Goal: Complete application form: Complete application form

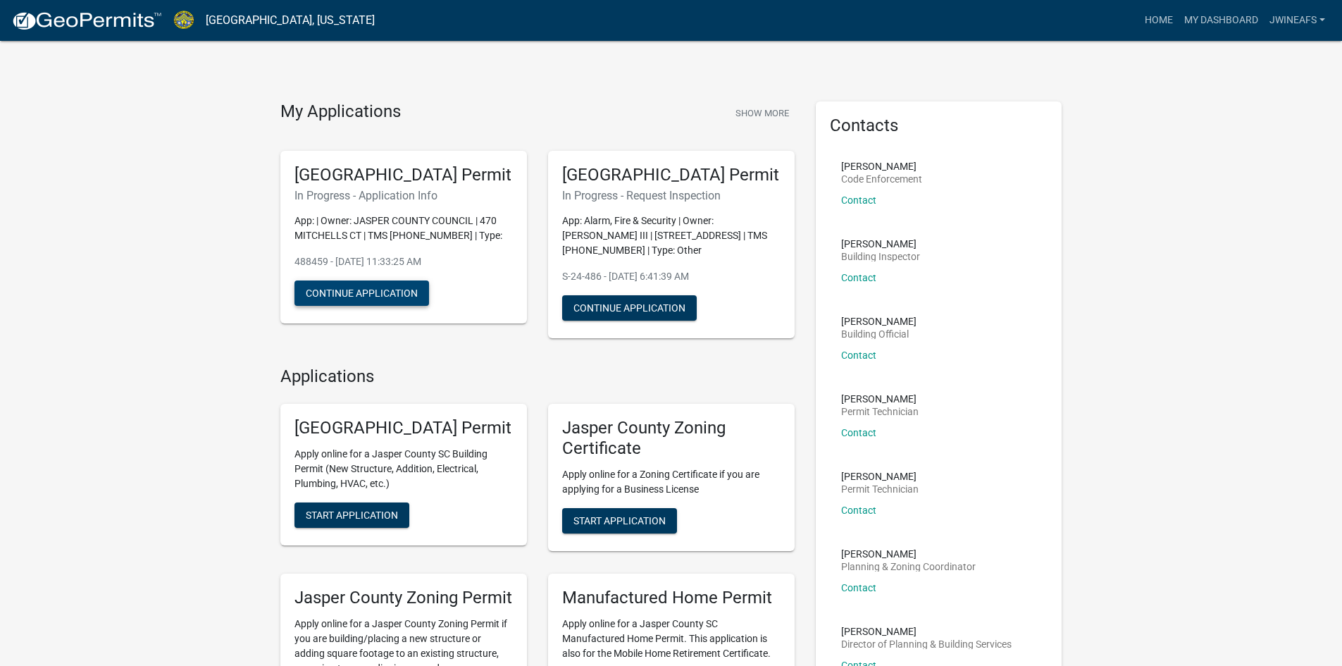
click at [385, 306] on button "Continue Application" at bounding box center [361, 292] width 135 height 25
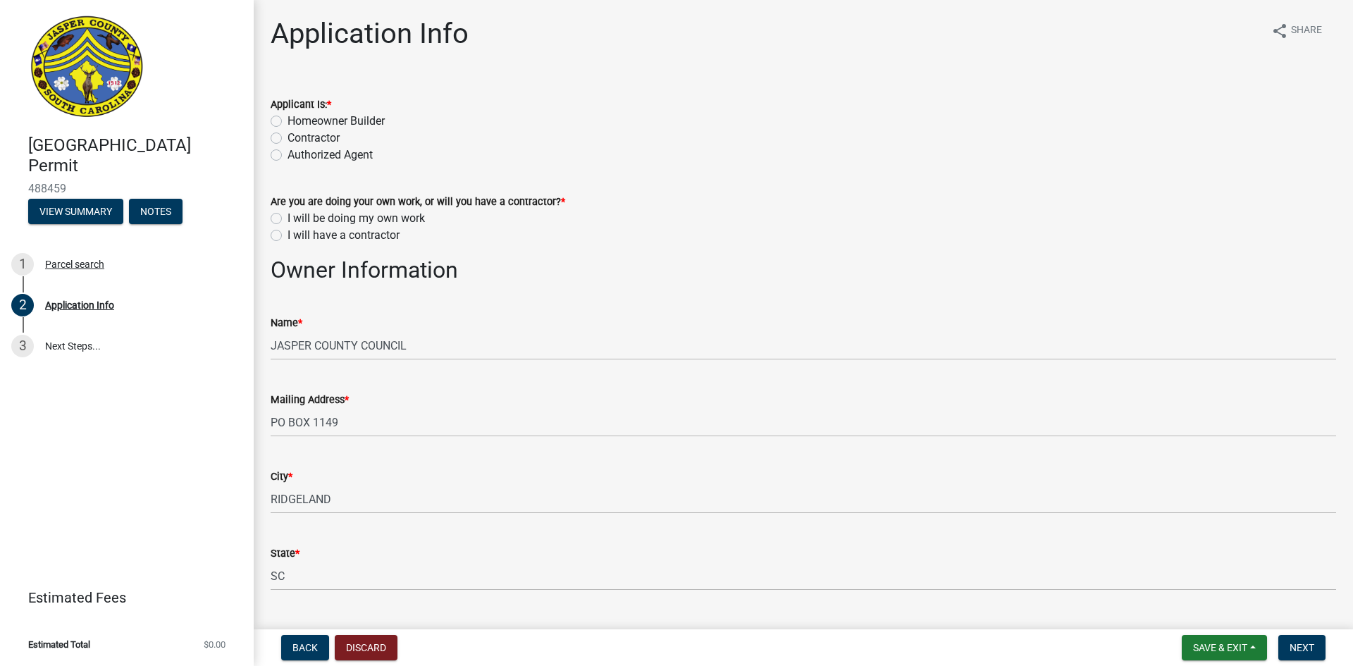
drag, startPoint x: 274, startPoint y: 137, endPoint x: 275, endPoint y: 144, distance: 7.2
click at [287, 137] on label "Contractor" at bounding box center [313, 138] width 52 height 17
click at [287, 137] on input "Contractor" at bounding box center [291, 134] width 9 height 9
radio input "true"
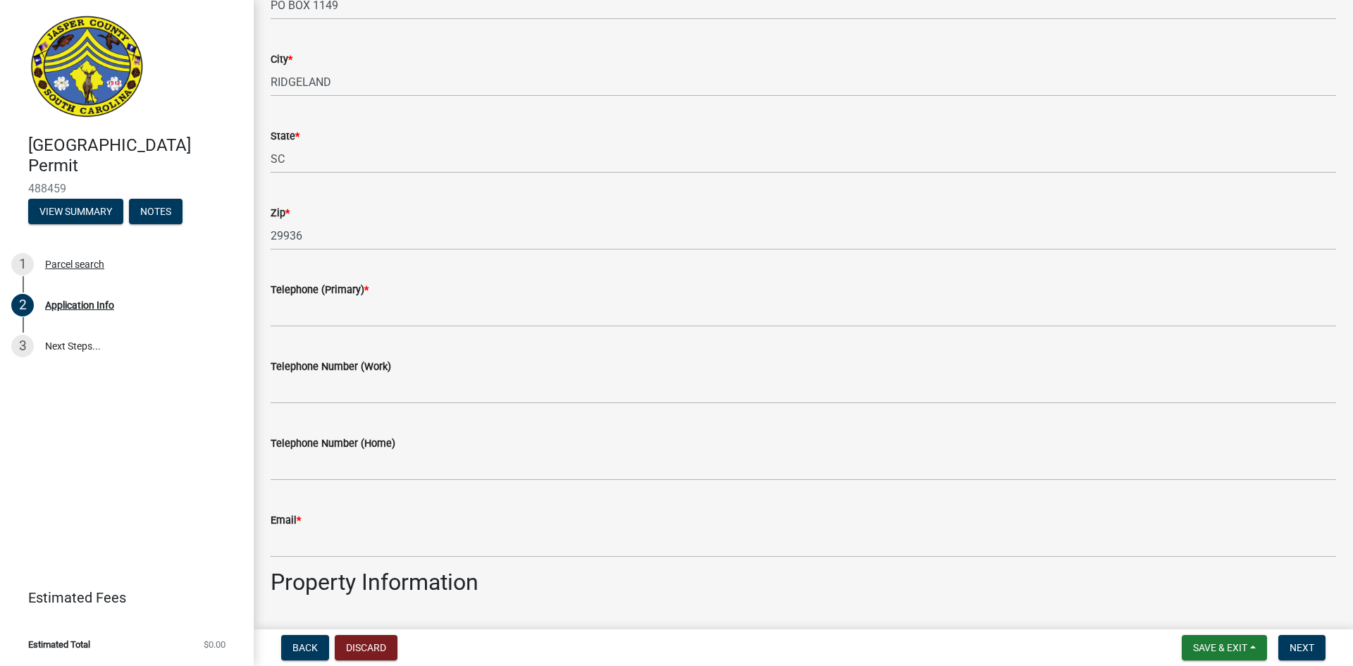
scroll to position [352, 0]
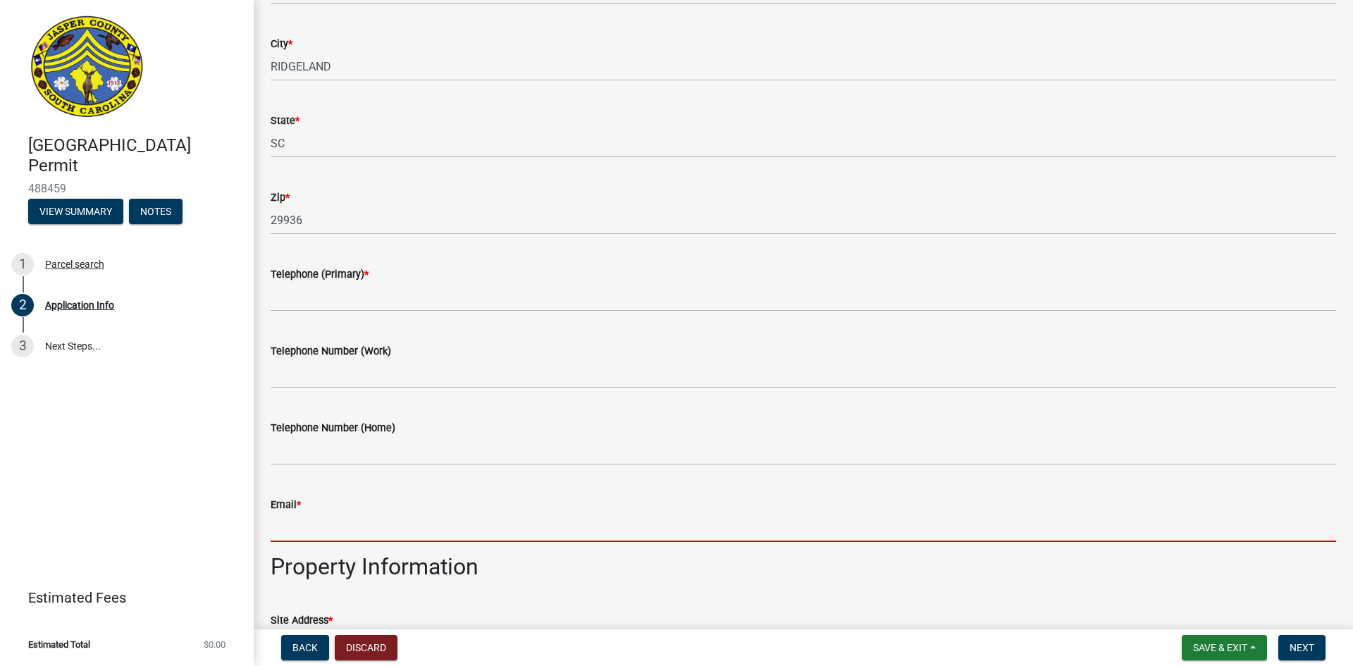
click at [302, 537] on input "Email *" at bounding box center [803, 527] width 1065 height 29
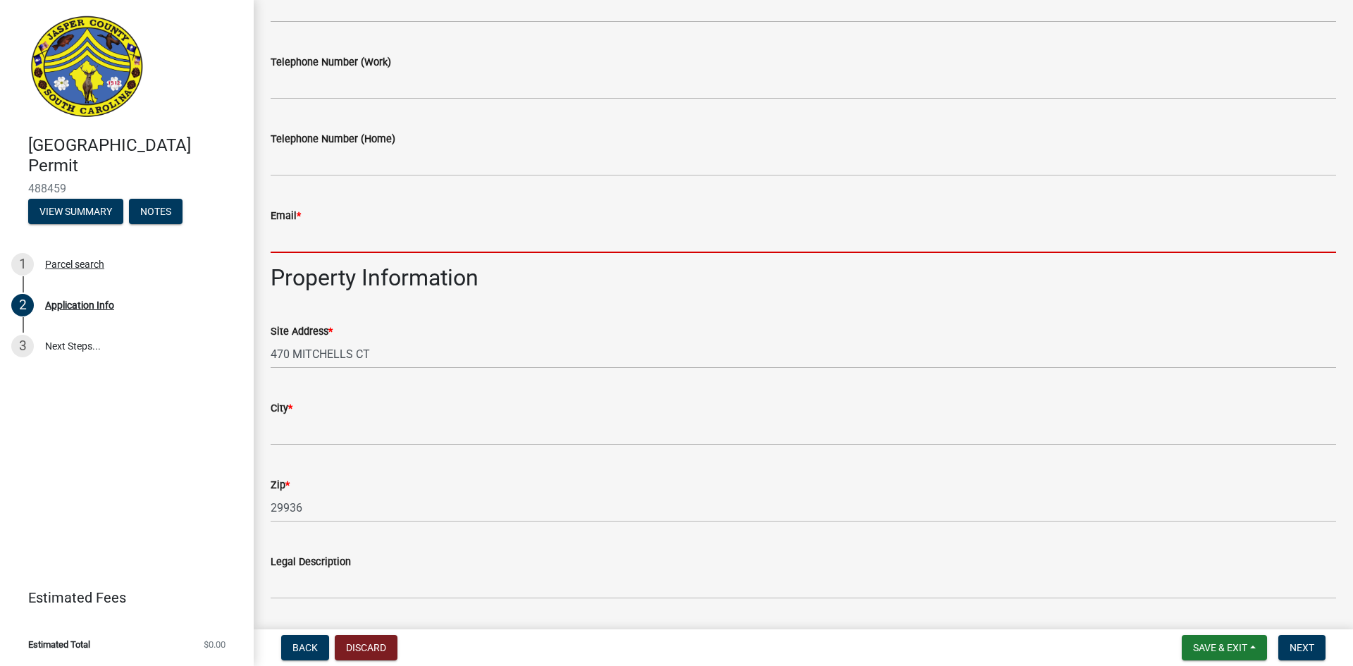
scroll to position [634, 0]
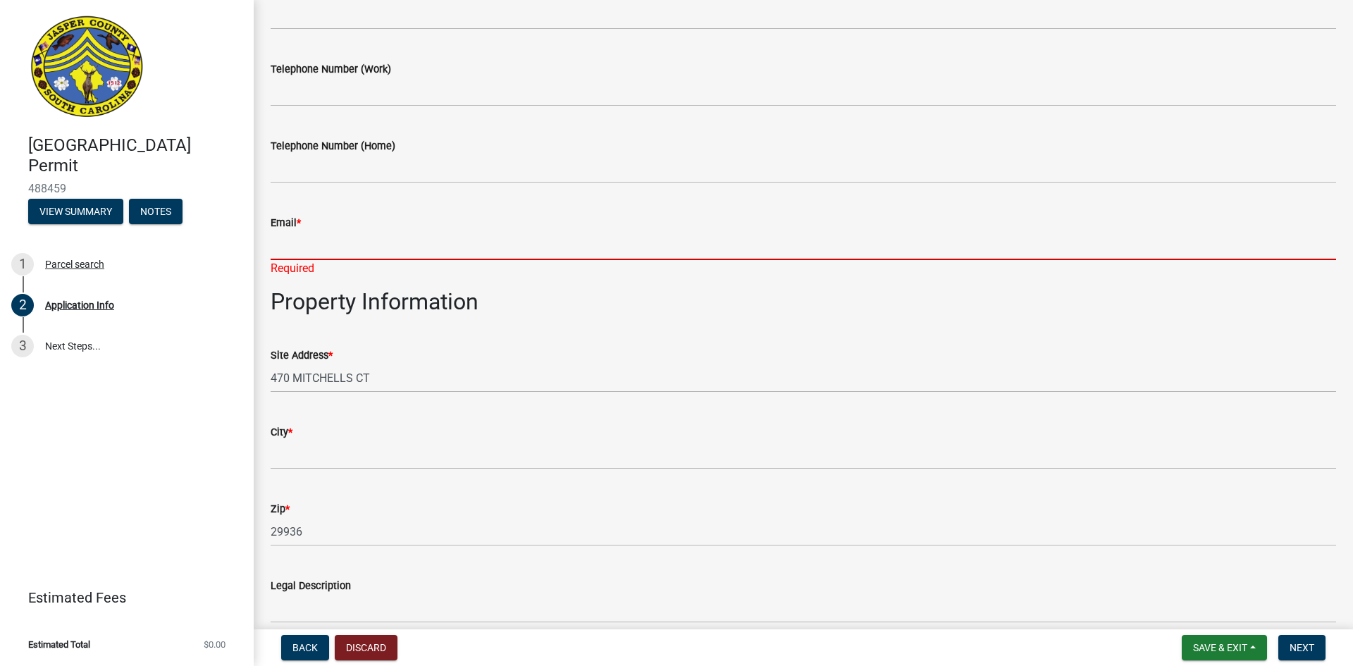
paste input "wmarlow@jaspercountysc.gov"
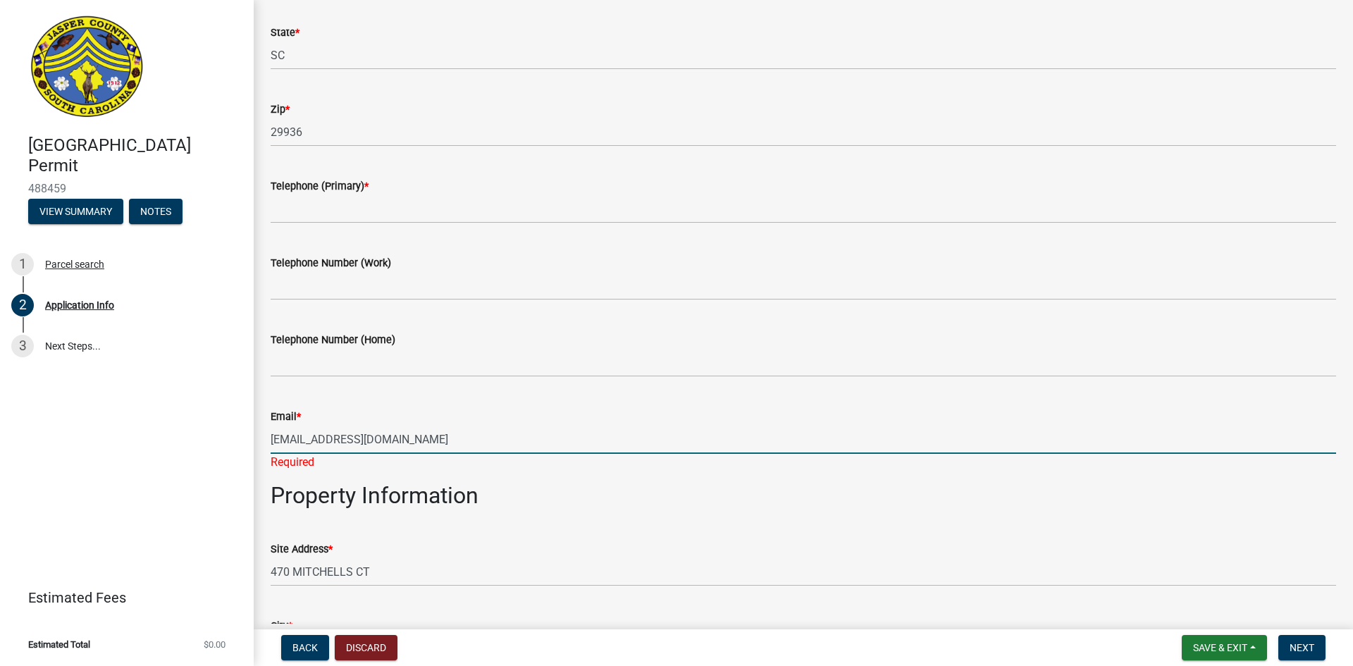
scroll to position [352, 0]
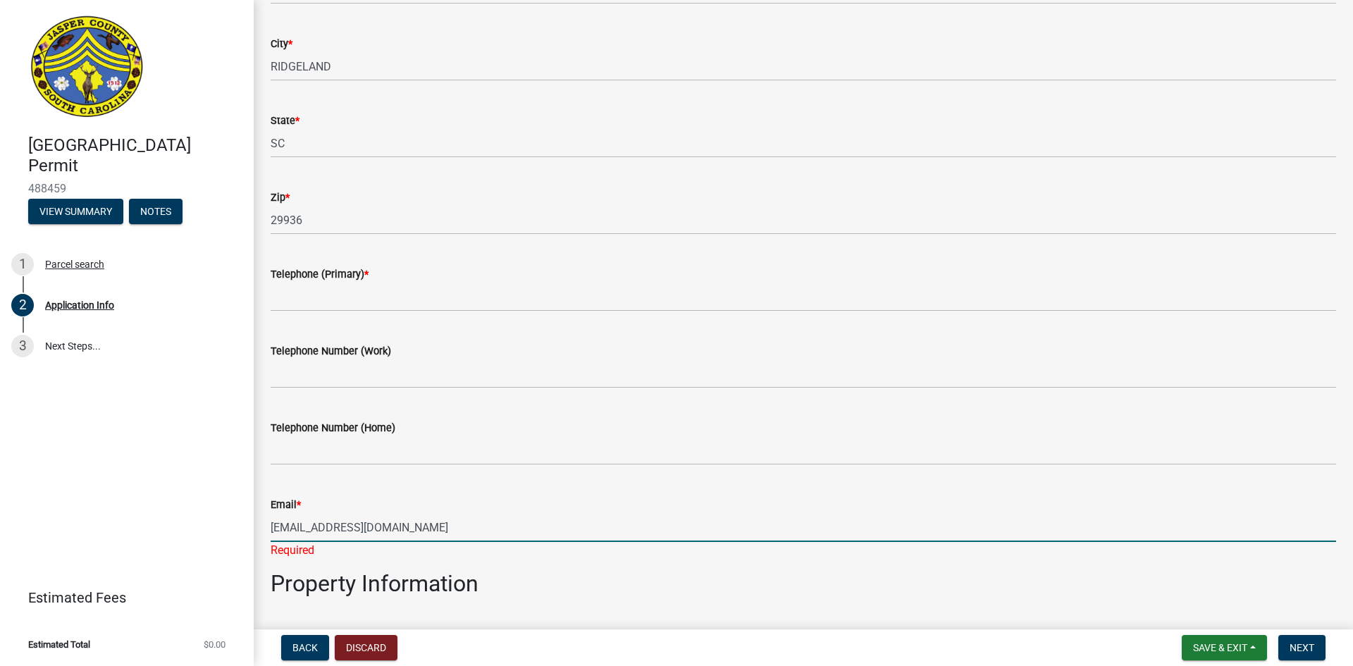
type input "wmarlow@jaspercountysc.gov"
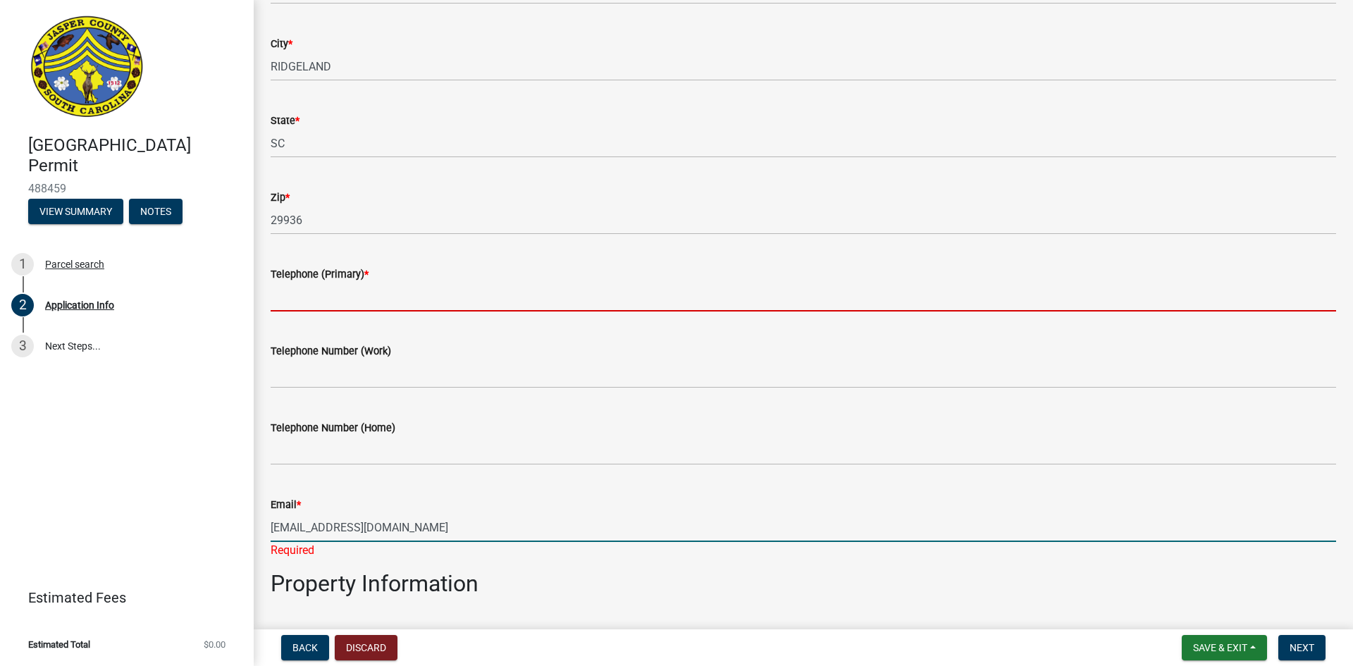
click at [371, 302] on input "Telephone (Primary) *" at bounding box center [803, 296] width 1065 height 29
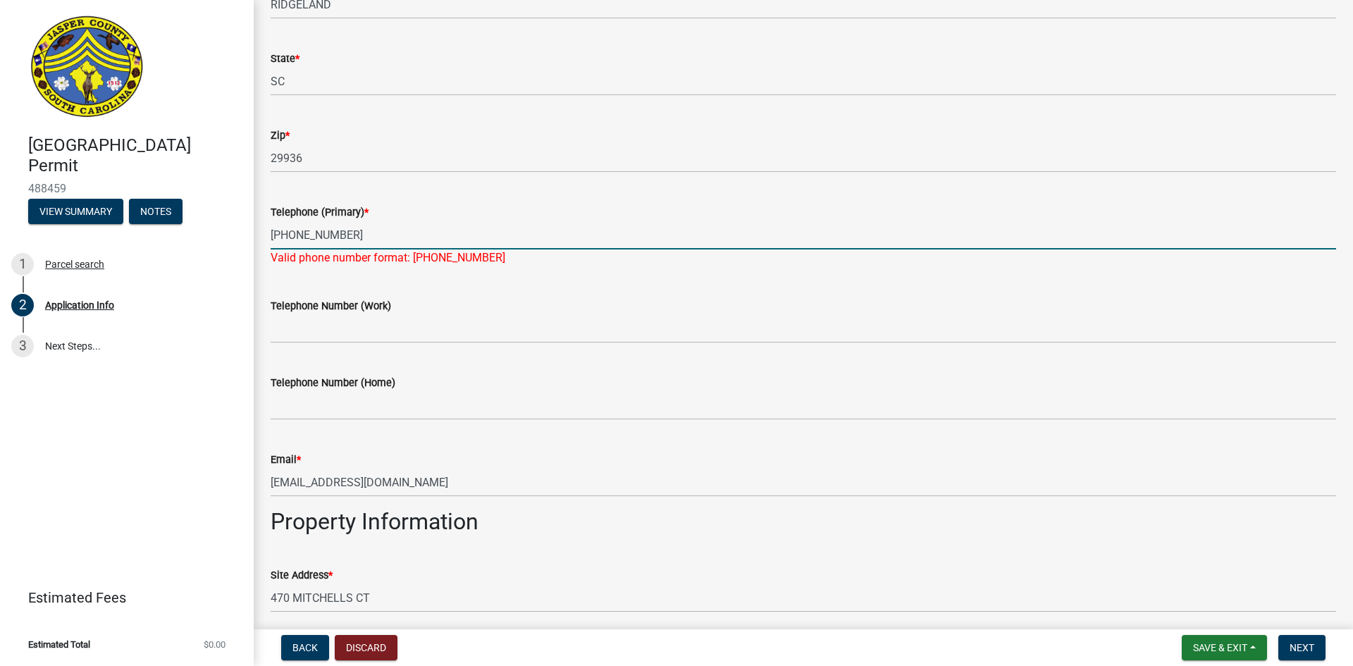
scroll to position [564, 0]
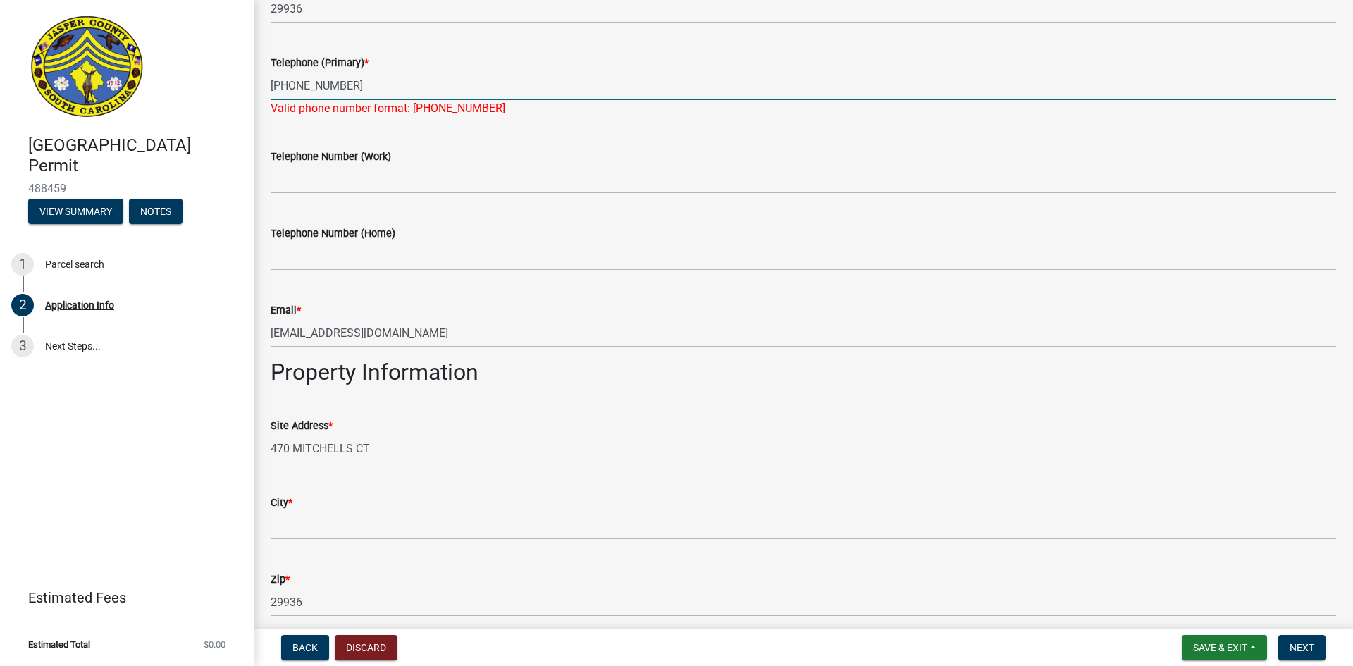
type input "843-717-3696"
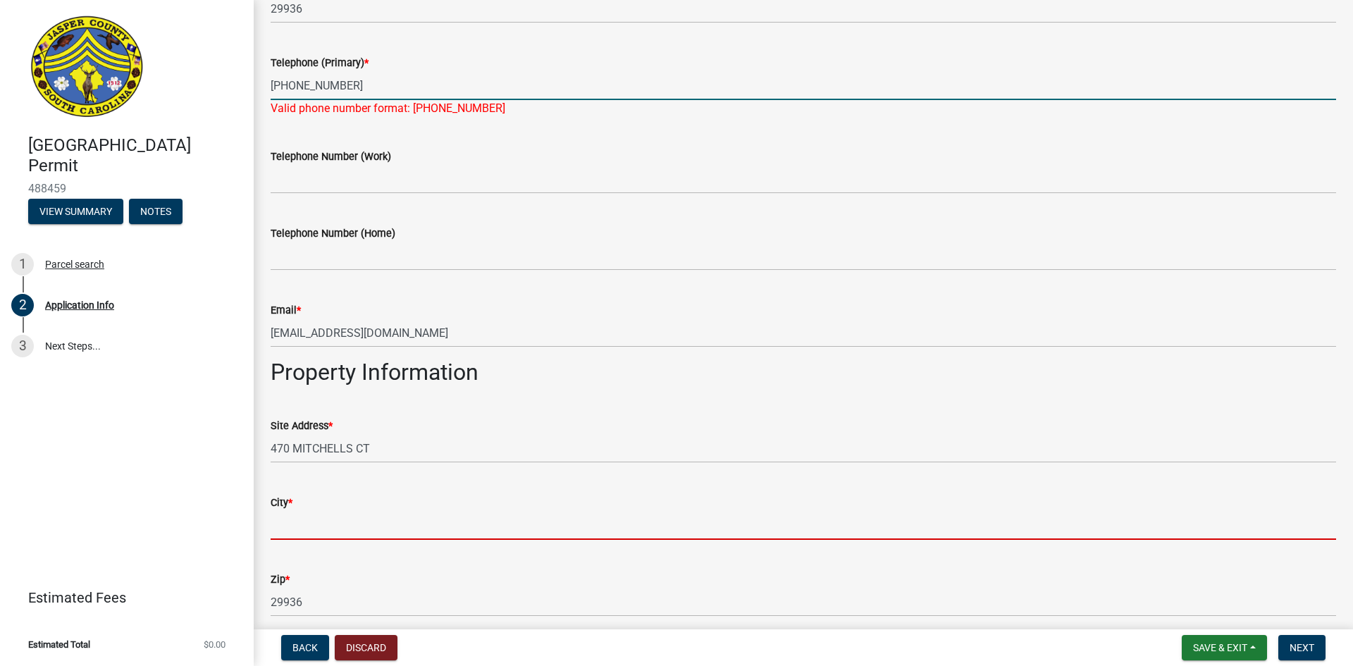
click at [365, 516] on input "City *" at bounding box center [803, 525] width 1065 height 29
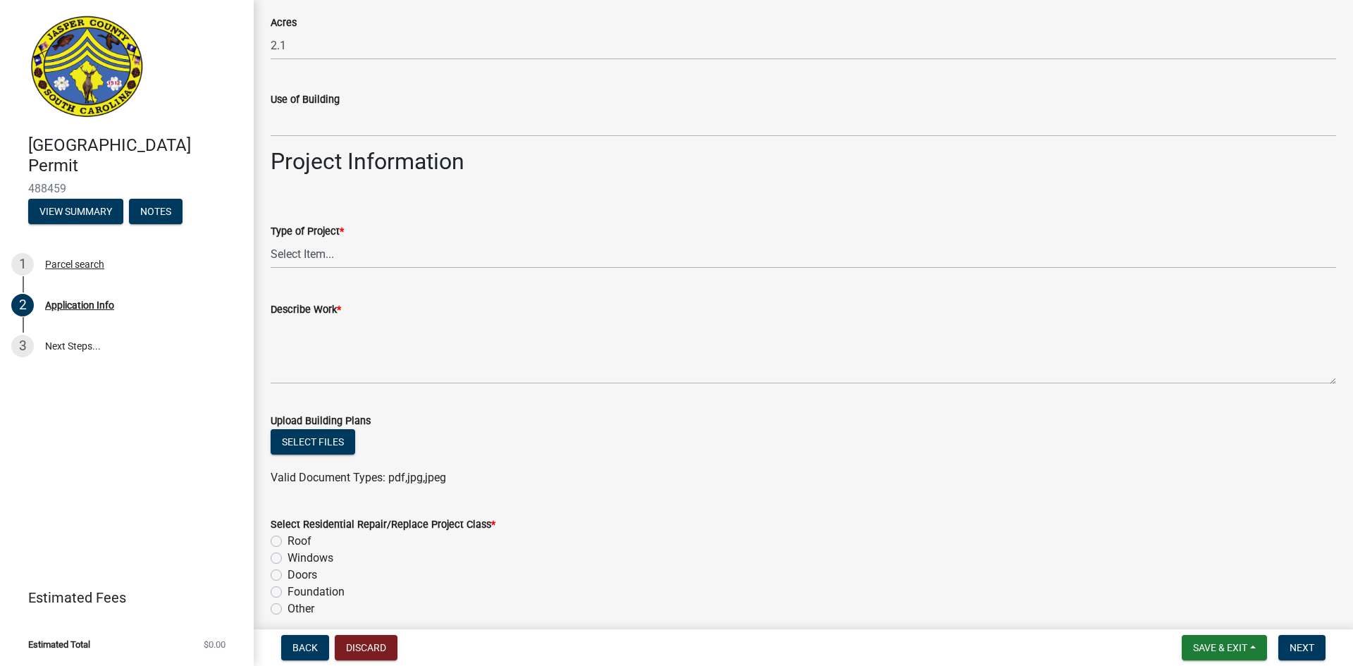
scroll to position [1338, 0]
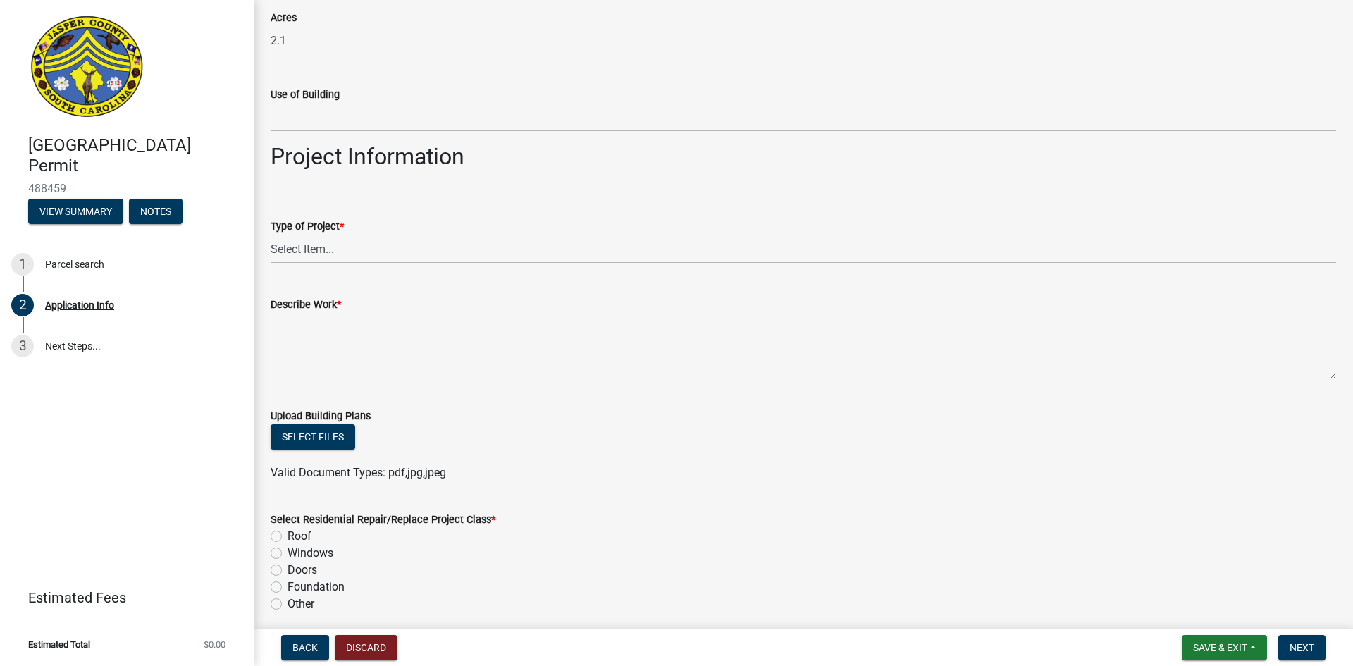
type input "Hardeeville"
click at [396, 259] on select "Select Item... Construction Trailer/Shipping Container Residential Demolition C…" at bounding box center [803, 249] width 1065 height 29
click at [271, 235] on select "Select Item... Construction Trailer/Shipping Container Residential Demolition C…" at bounding box center [803, 249] width 1065 height 29
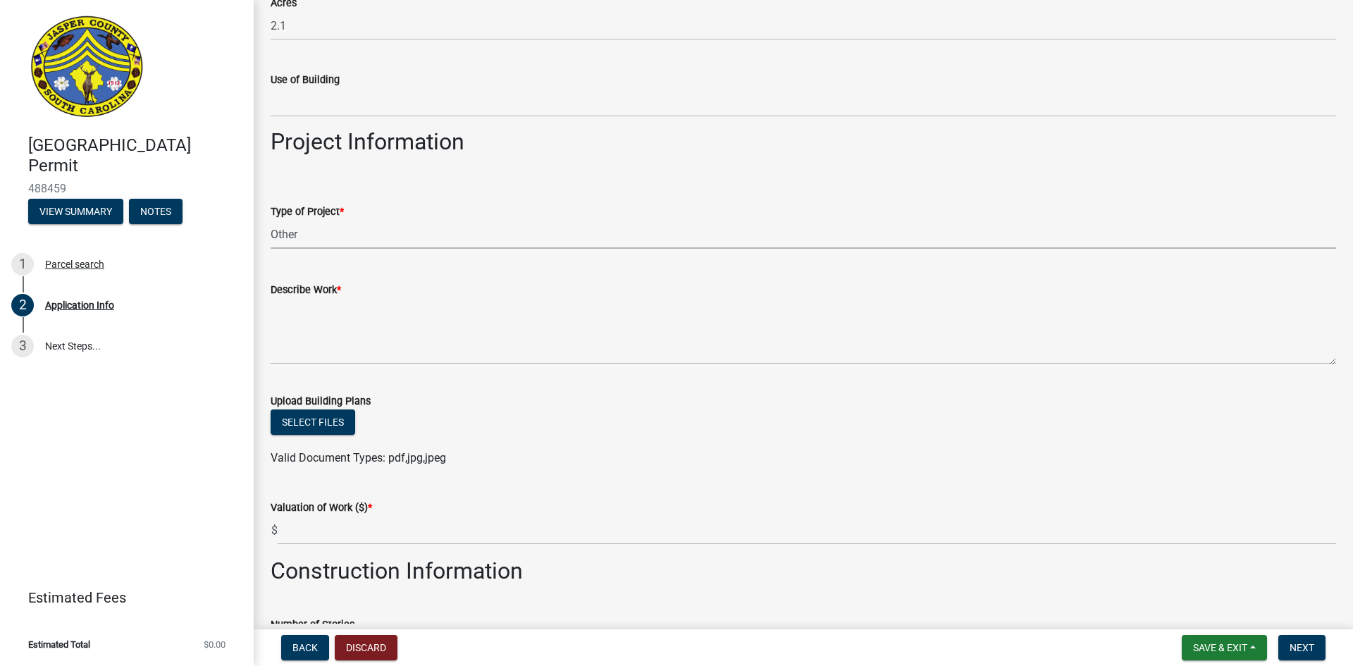
scroll to position [1318, 0]
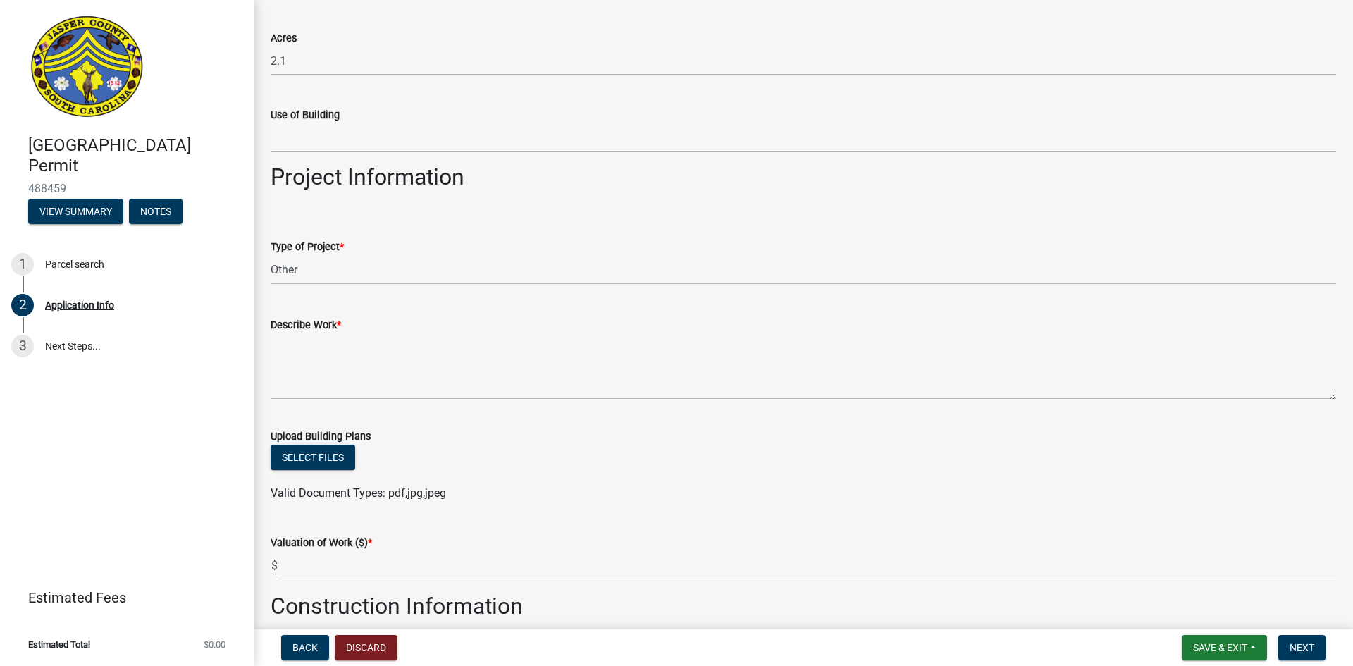
click at [321, 269] on select "Select Item... Construction Trailer/Shipping Container Residential Demolition C…" at bounding box center [803, 269] width 1065 height 29
click at [271, 255] on select "Select Item... Construction Trailer/Shipping Container Residential Demolition C…" at bounding box center [803, 269] width 1065 height 29
select select "9ee69ee8-4d28-486b-bc7b-e904e70aa828"
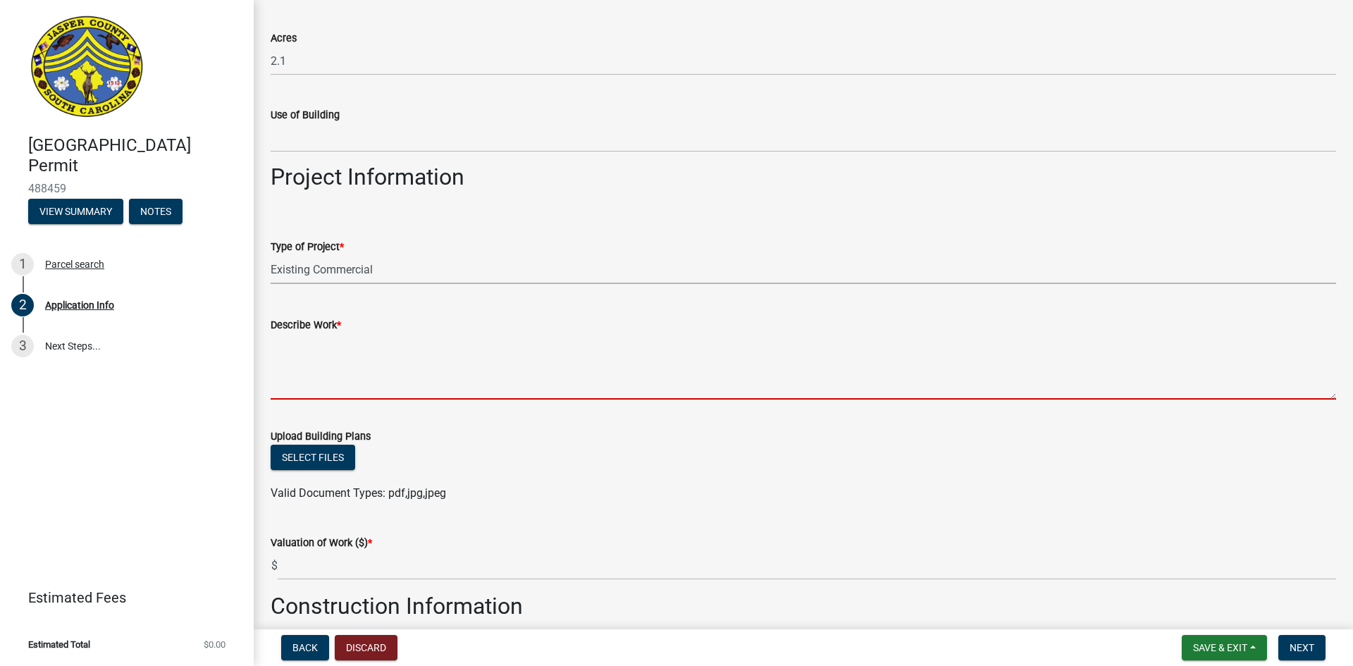
click at [336, 393] on textarea "Describe Work *" at bounding box center [803, 366] width 1065 height 66
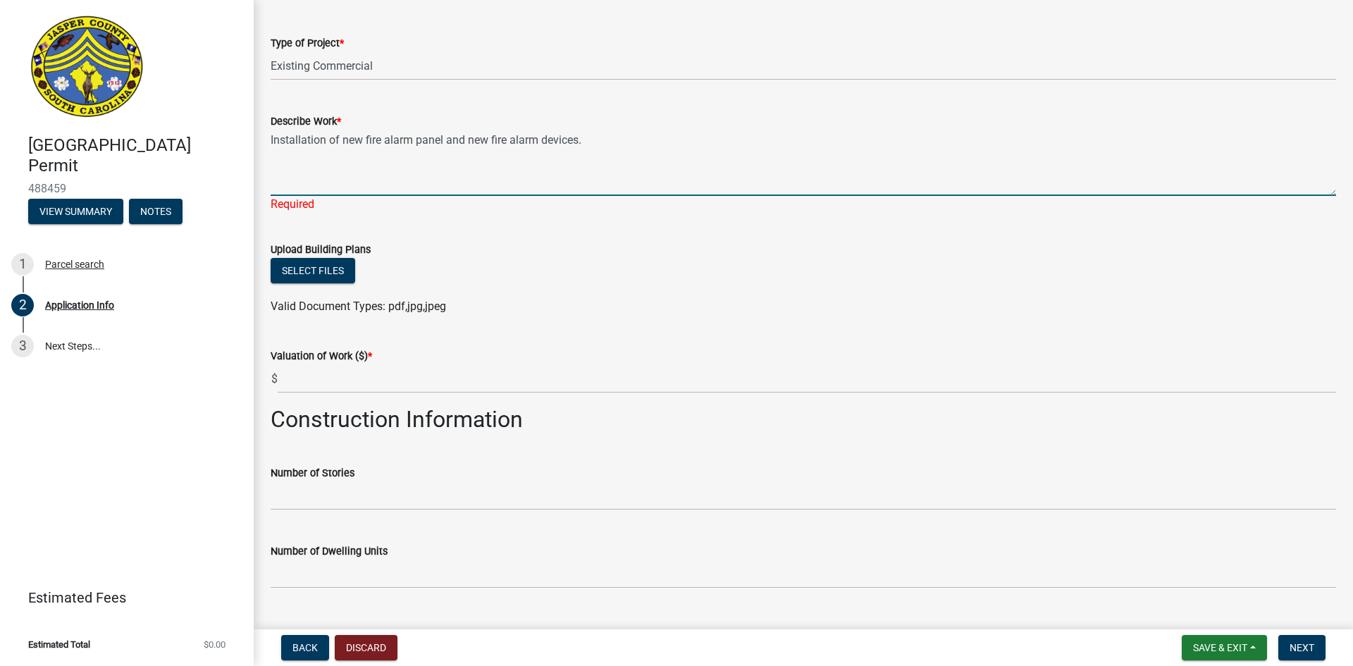
scroll to position [1529, 0]
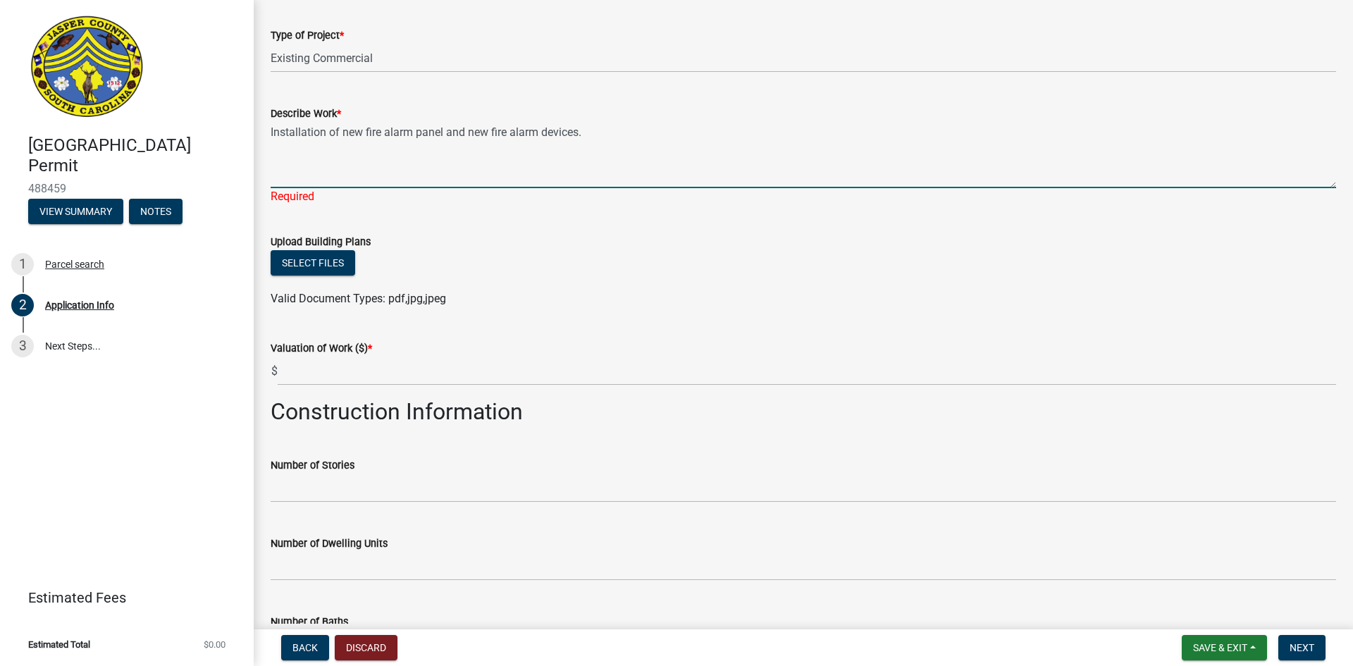
type textarea "Installation of new fire alarm panel and new fire alarm devices."
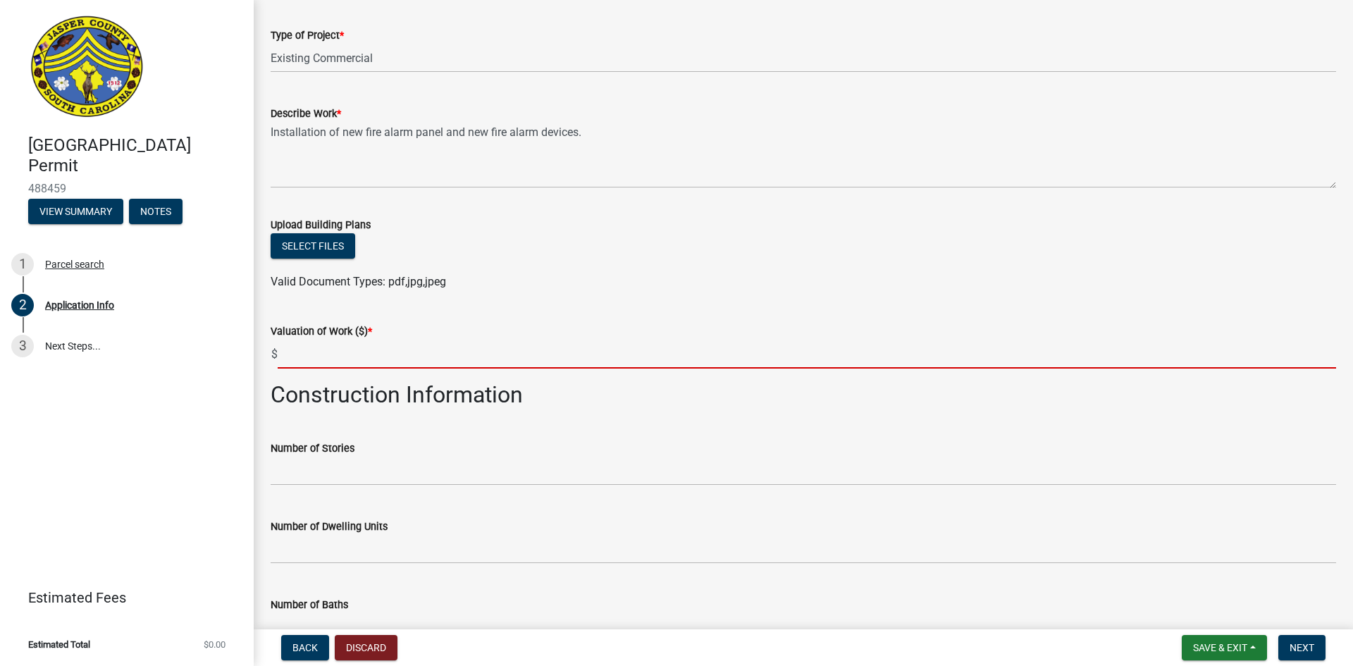
click at [362, 362] on input "text" at bounding box center [807, 354] width 1058 height 29
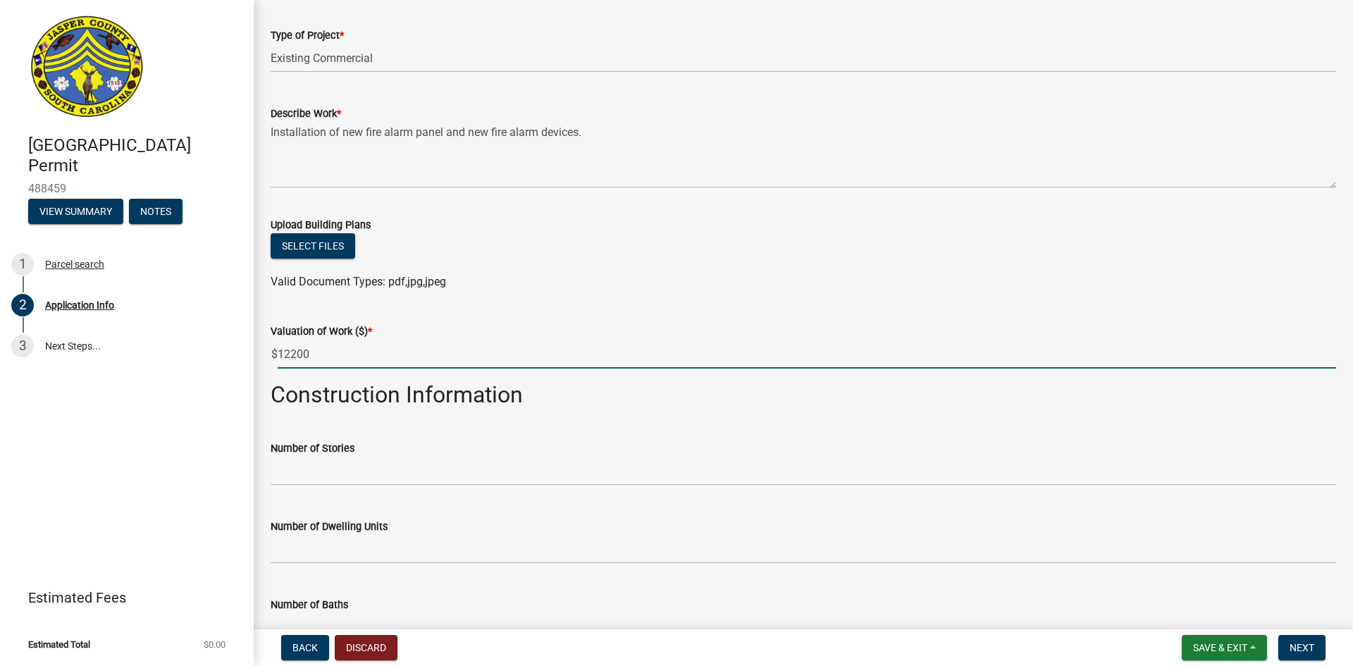
click at [291, 356] on input "12200" at bounding box center [807, 354] width 1058 height 29
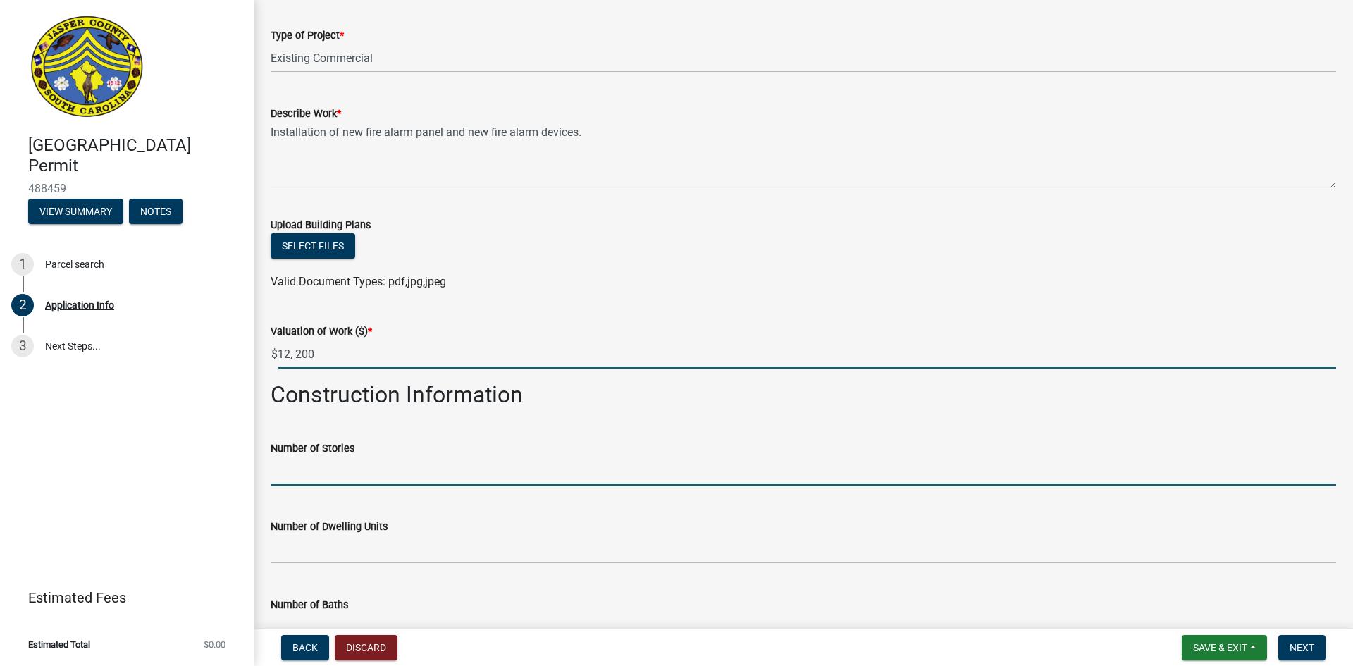
type input "12200"
click at [408, 480] on input "text" at bounding box center [803, 470] width 1065 height 29
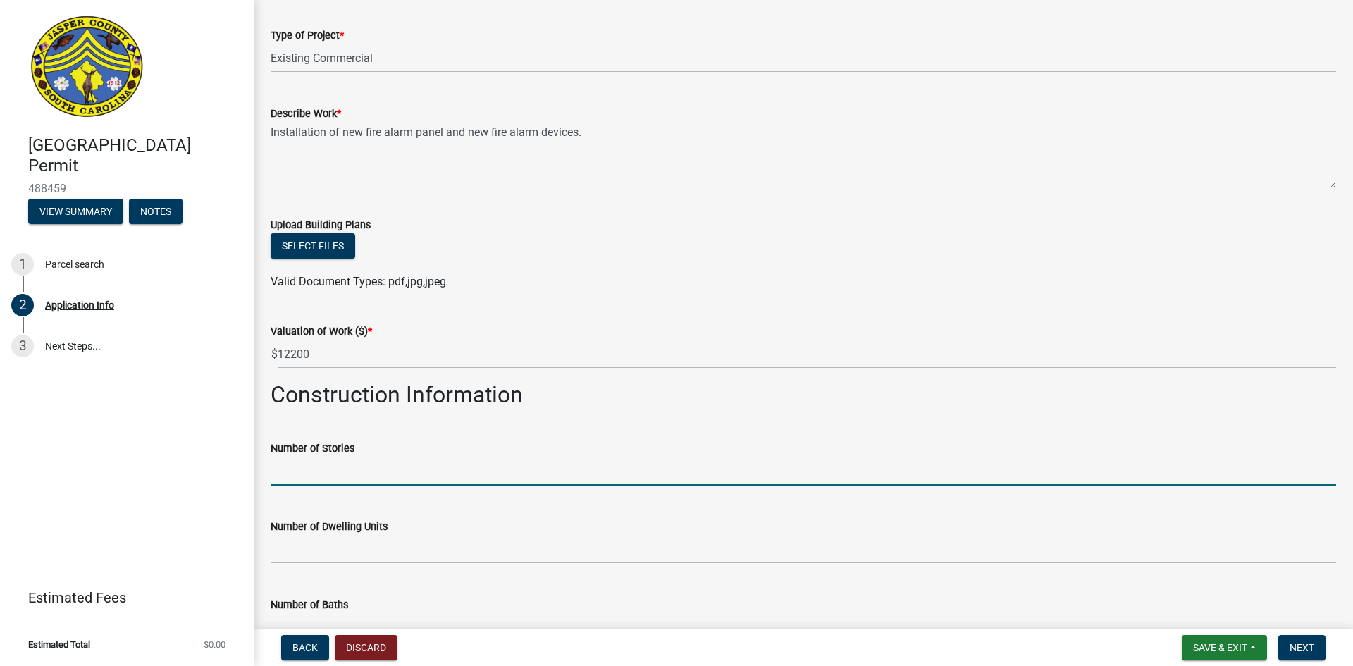
click at [369, 328] on span "*" at bounding box center [370, 331] width 4 height 12
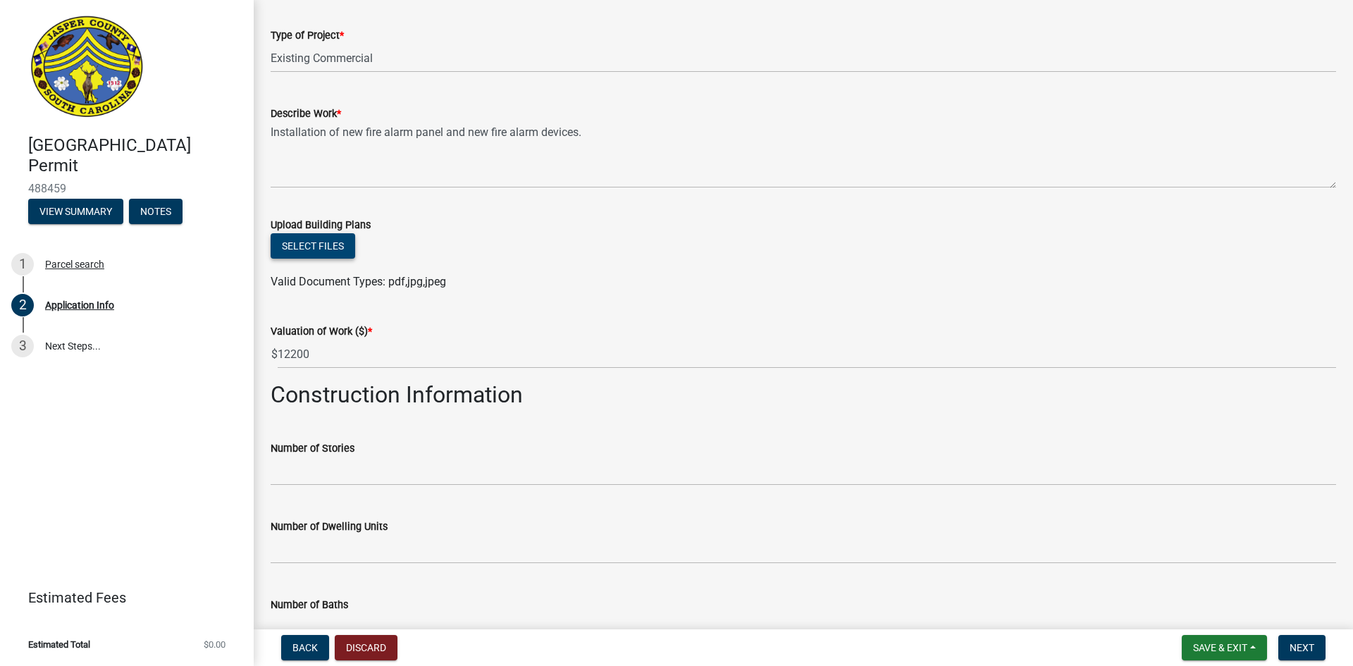
click at [327, 239] on button "Select files" at bounding box center [313, 245] width 85 height 25
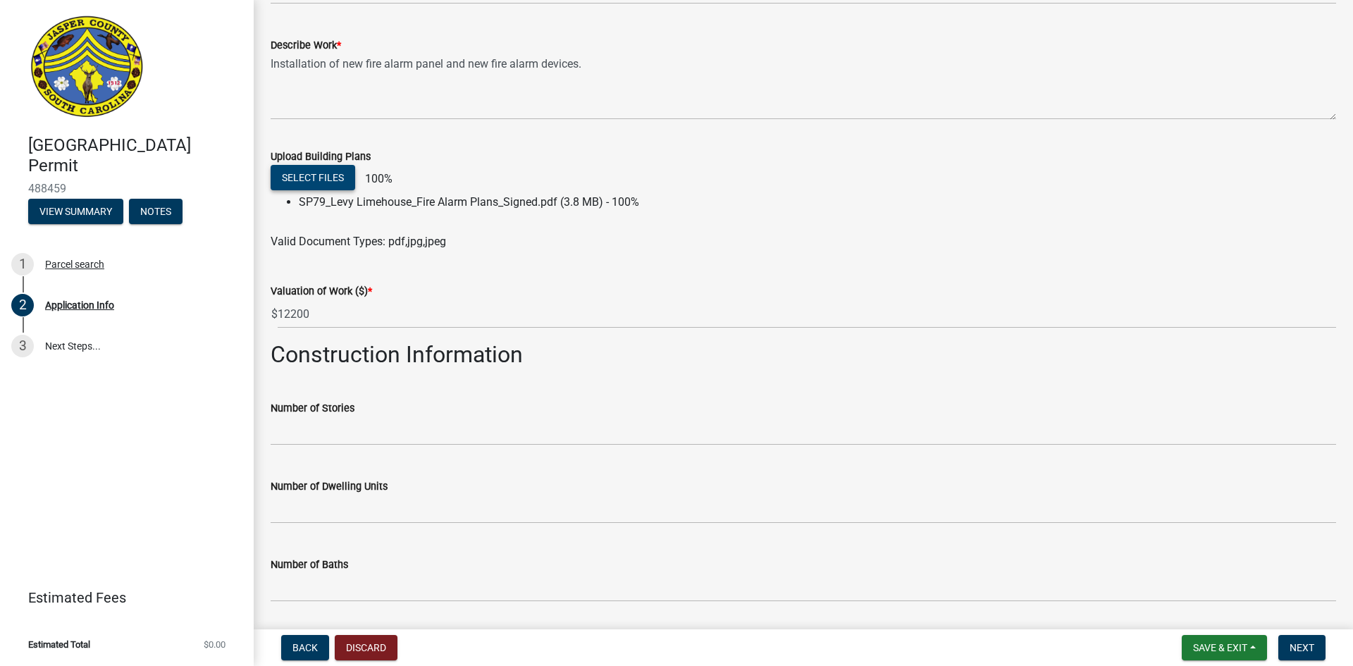
scroll to position [1558, 0]
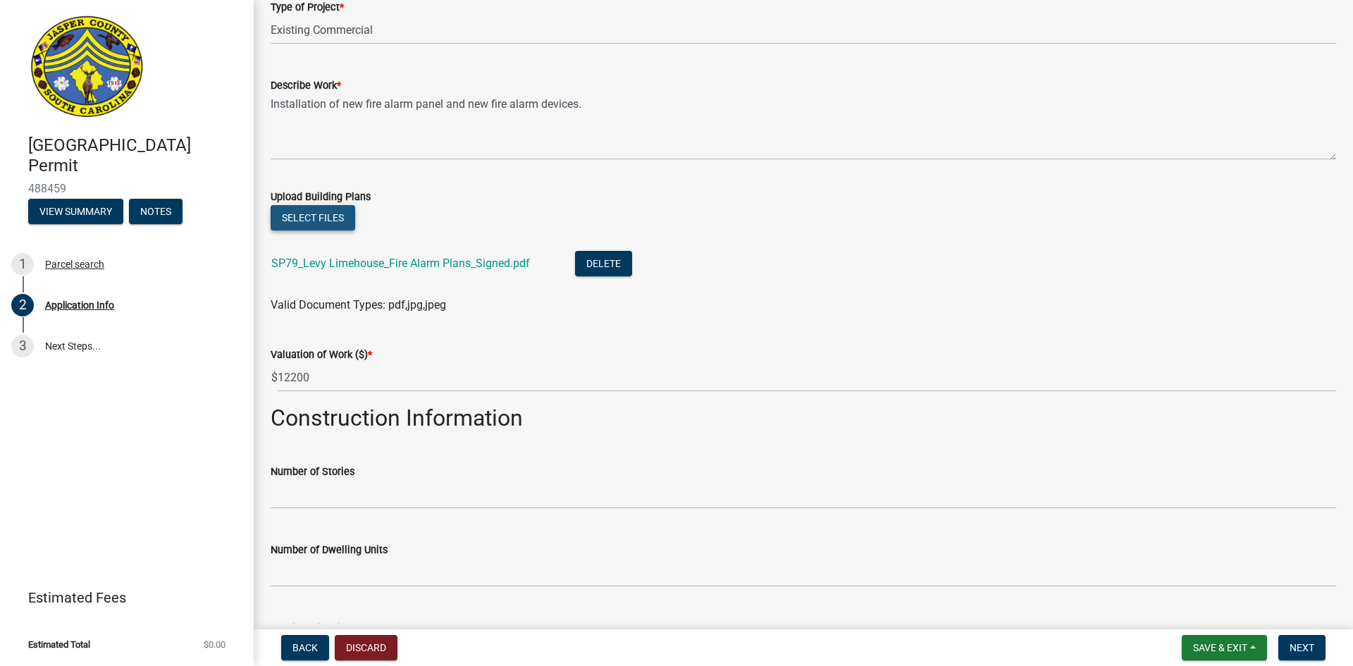
click at [335, 210] on button "Select files" at bounding box center [313, 217] width 85 height 25
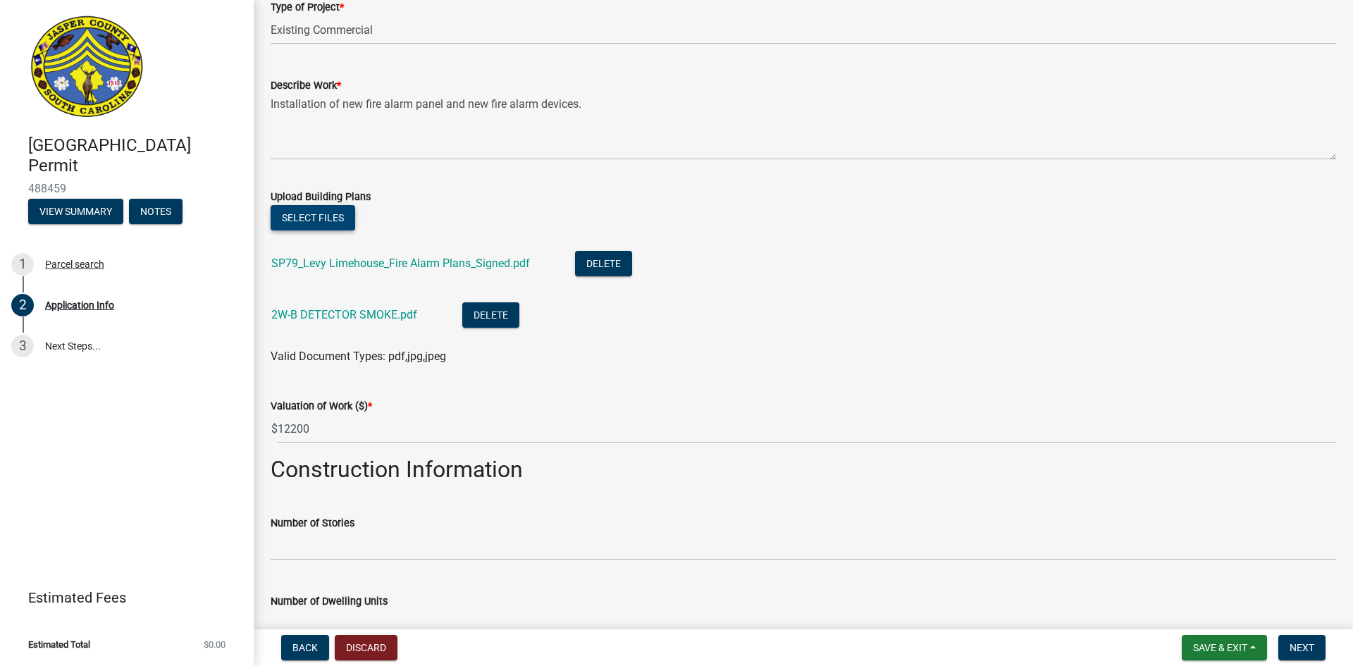
click at [307, 223] on button "Select files" at bounding box center [313, 217] width 85 height 25
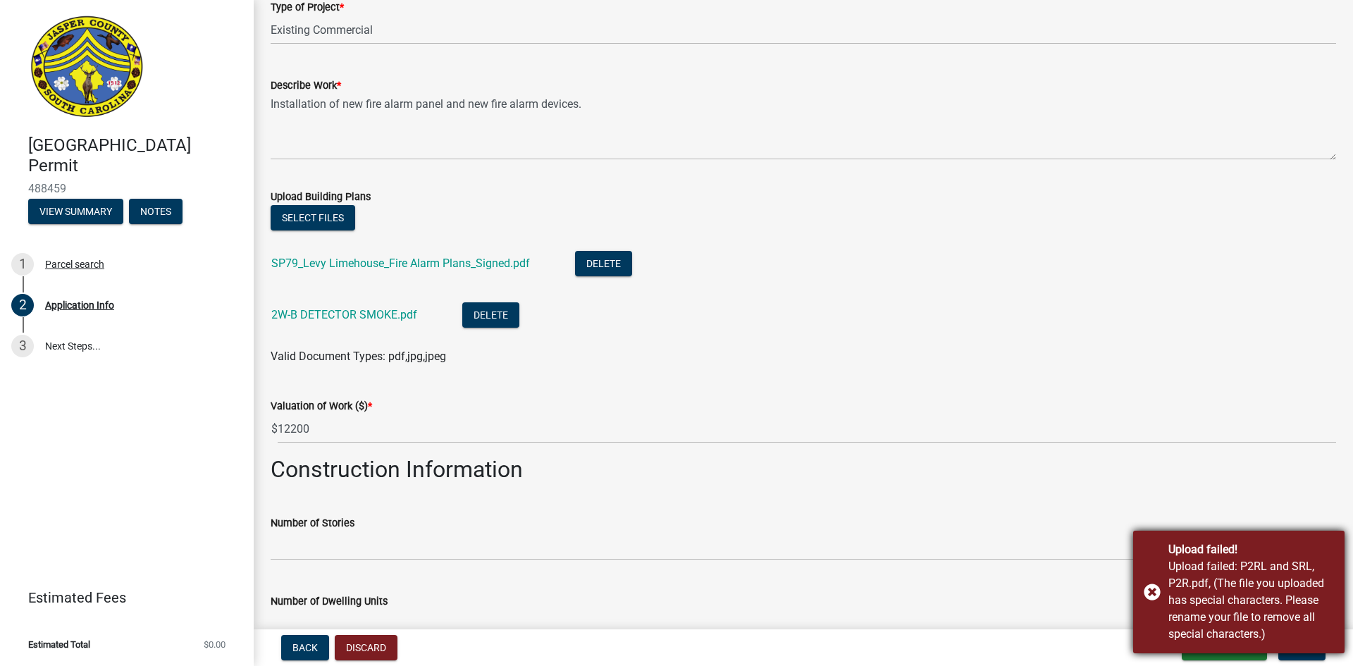
click at [1151, 594] on div "Upload failed! Upload failed: P2RL and SRL, P2R.pdf, (The file you uploaded has…" at bounding box center [1238, 591] width 211 height 123
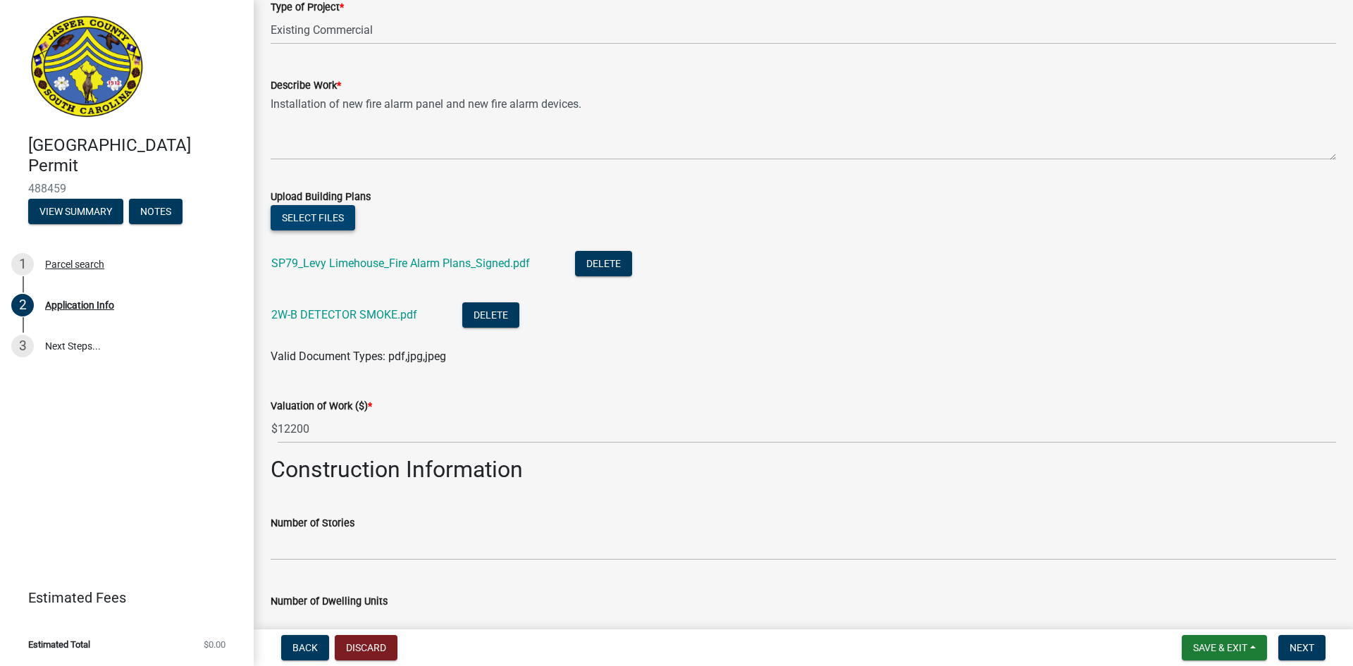
click at [292, 224] on button "Select files" at bounding box center [313, 217] width 85 height 25
click at [330, 206] on button "Select files" at bounding box center [313, 217] width 85 height 25
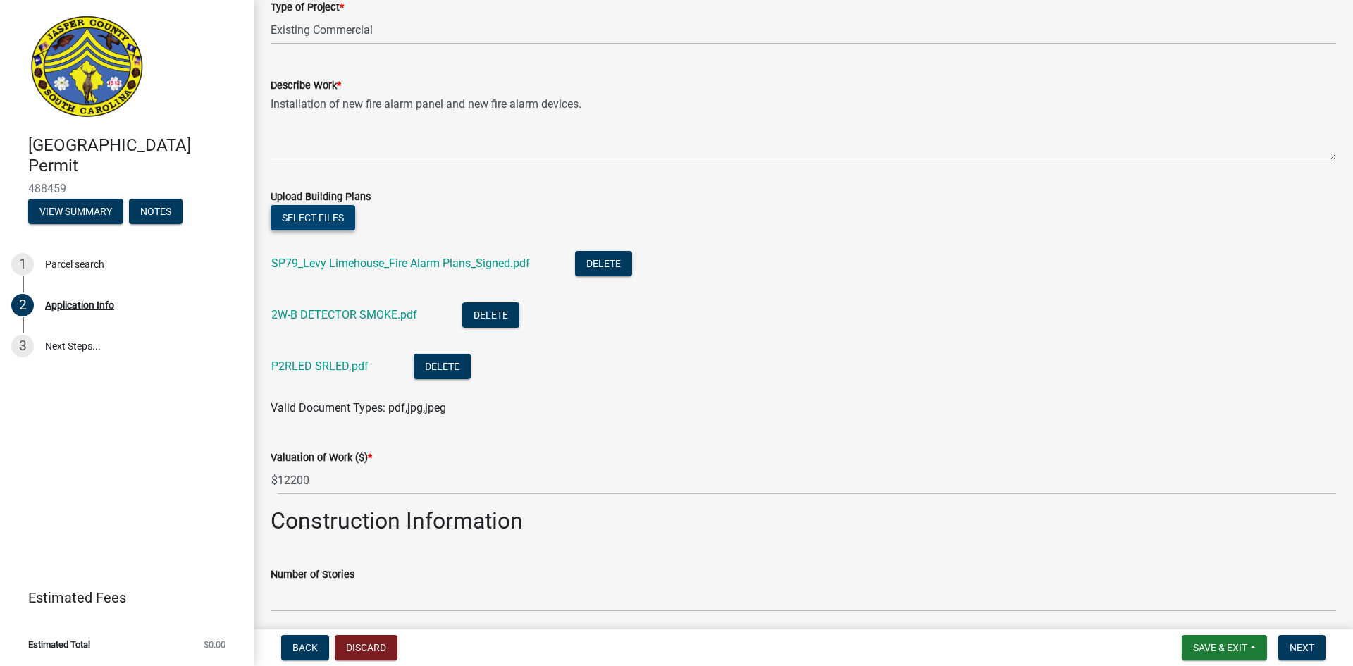
click at [311, 213] on button "Select files" at bounding box center [313, 217] width 85 height 25
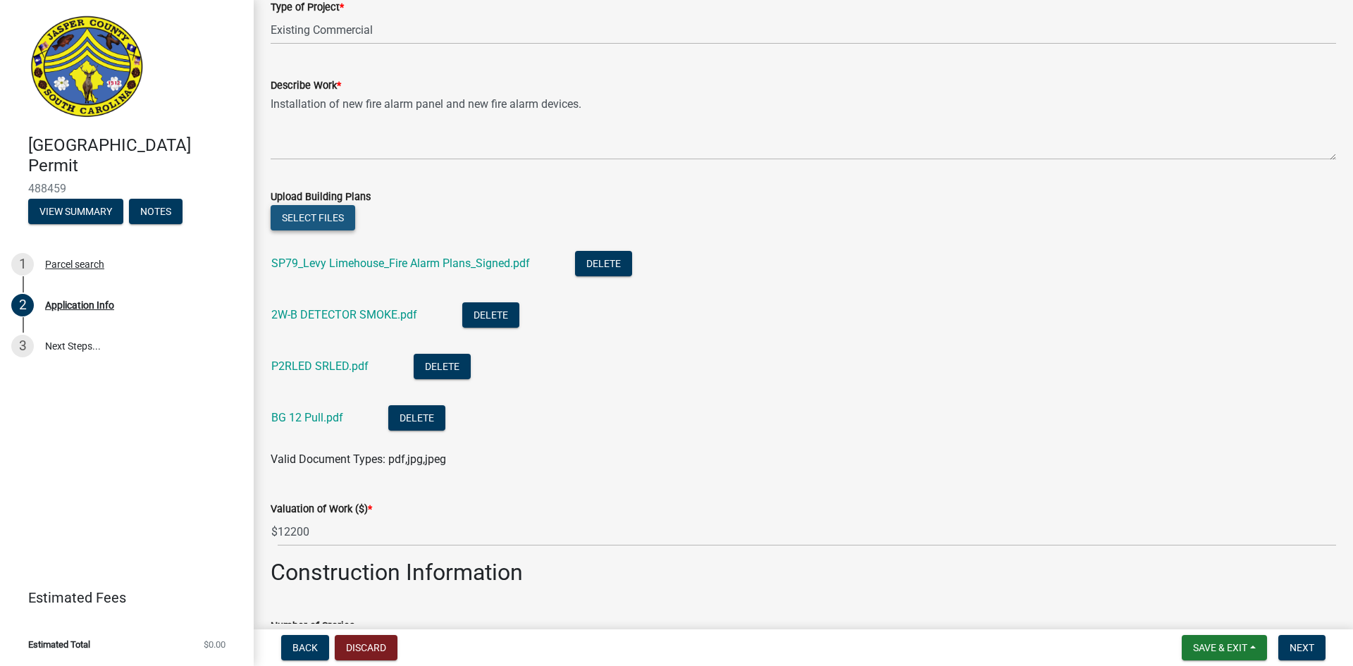
click at [321, 208] on button "Select files" at bounding box center [313, 217] width 85 height 25
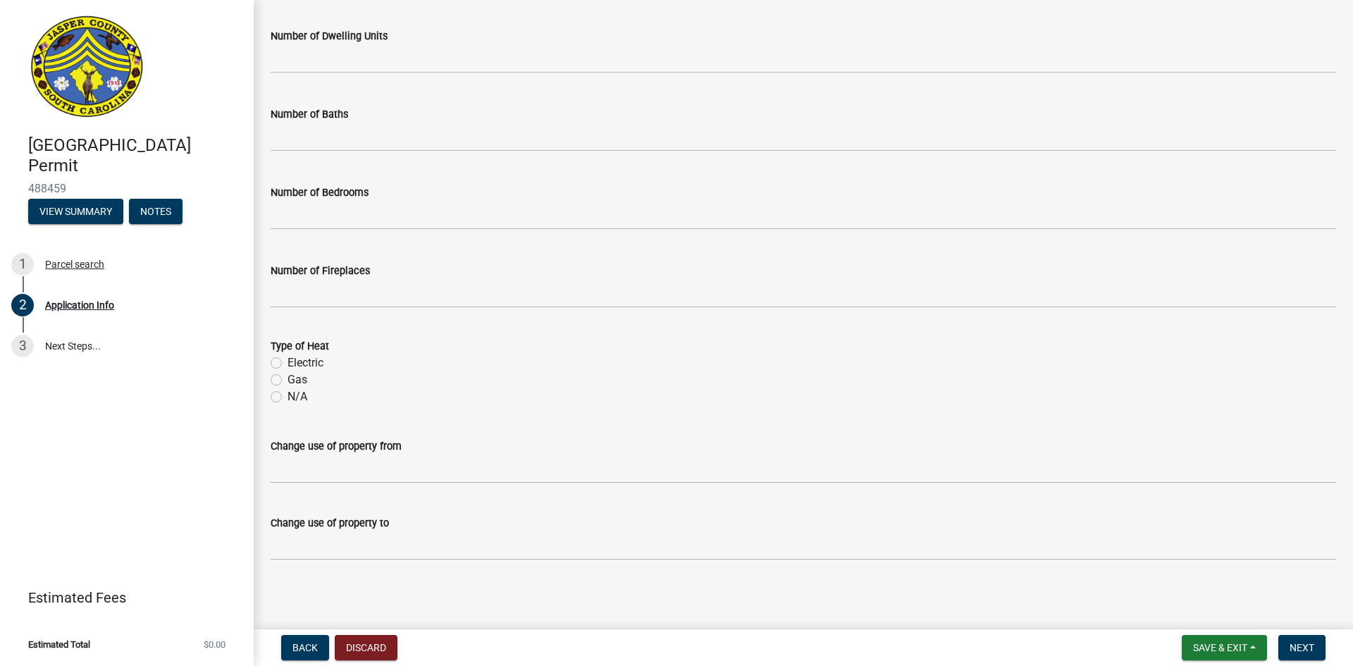
scroll to position [2280, 0]
click at [1307, 650] on span "Next" at bounding box center [1301, 647] width 25 height 11
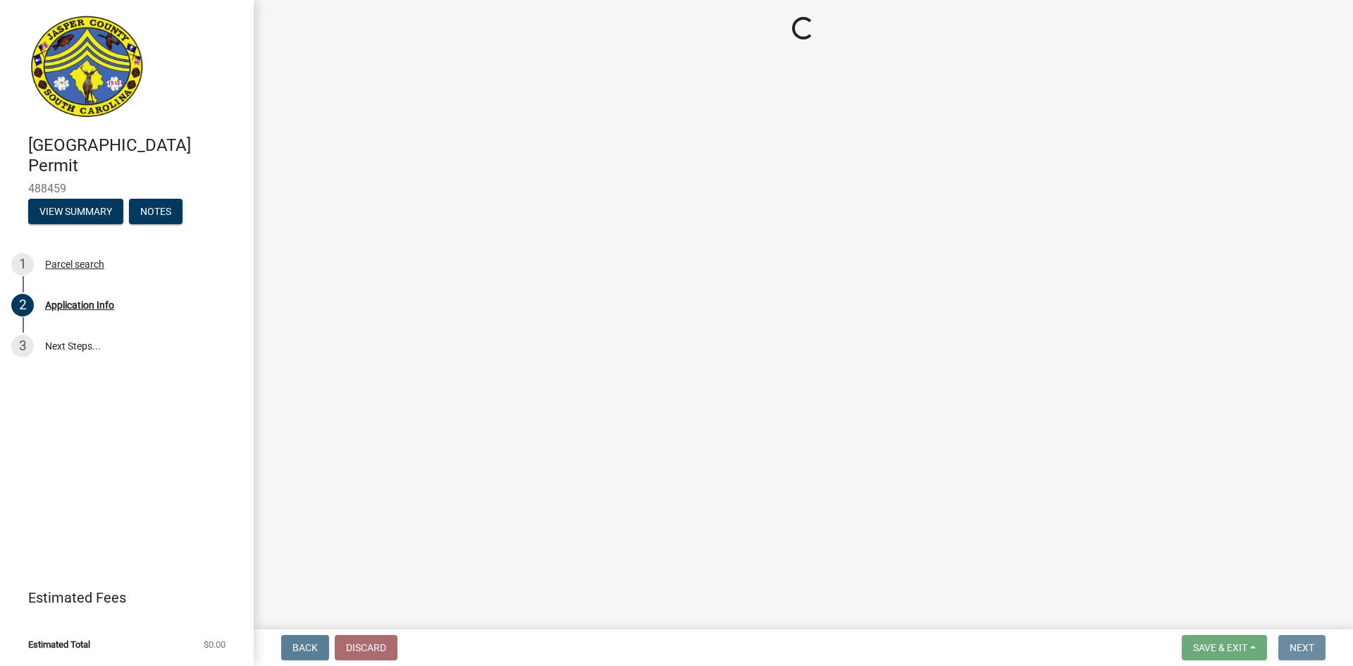
scroll to position [0, 0]
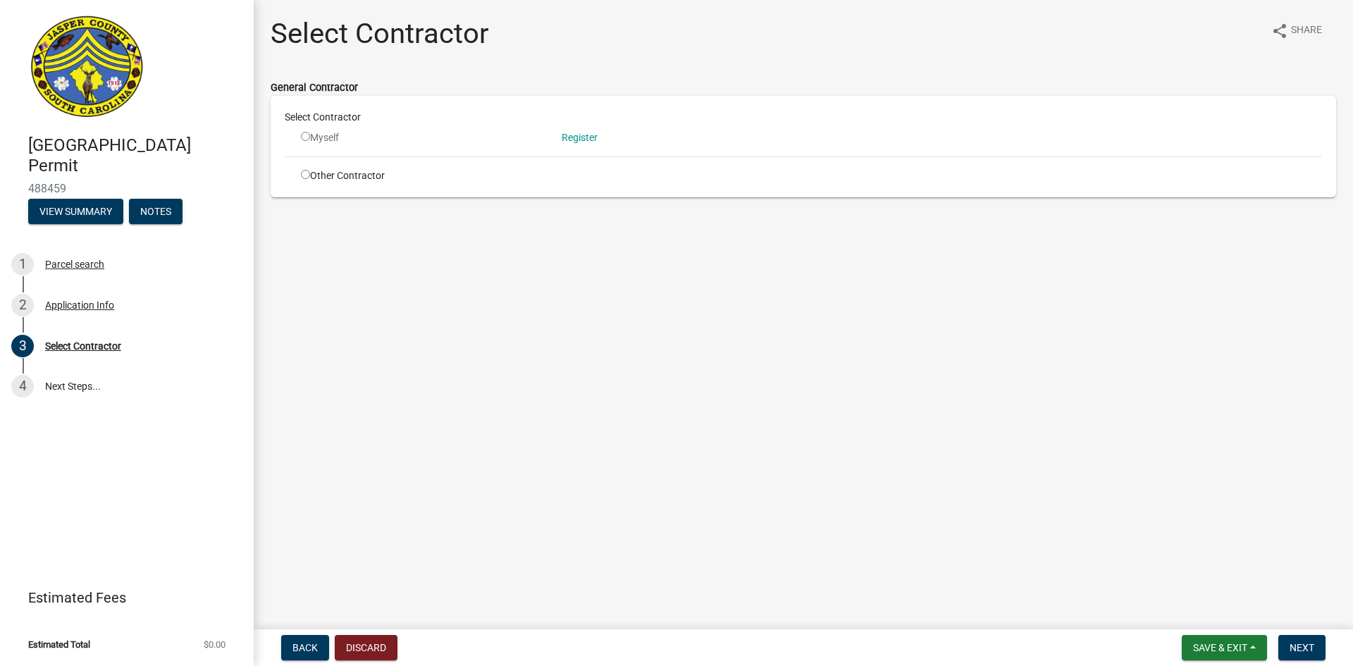
click at [313, 139] on div "Myself" at bounding box center [421, 137] width 240 height 15
click at [306, 138] on input "radio" at bounding box center [305, 136] width 9 height 9
click at [590, 137] on link "Register" at bounding box center [579, 137] width 36 height 11
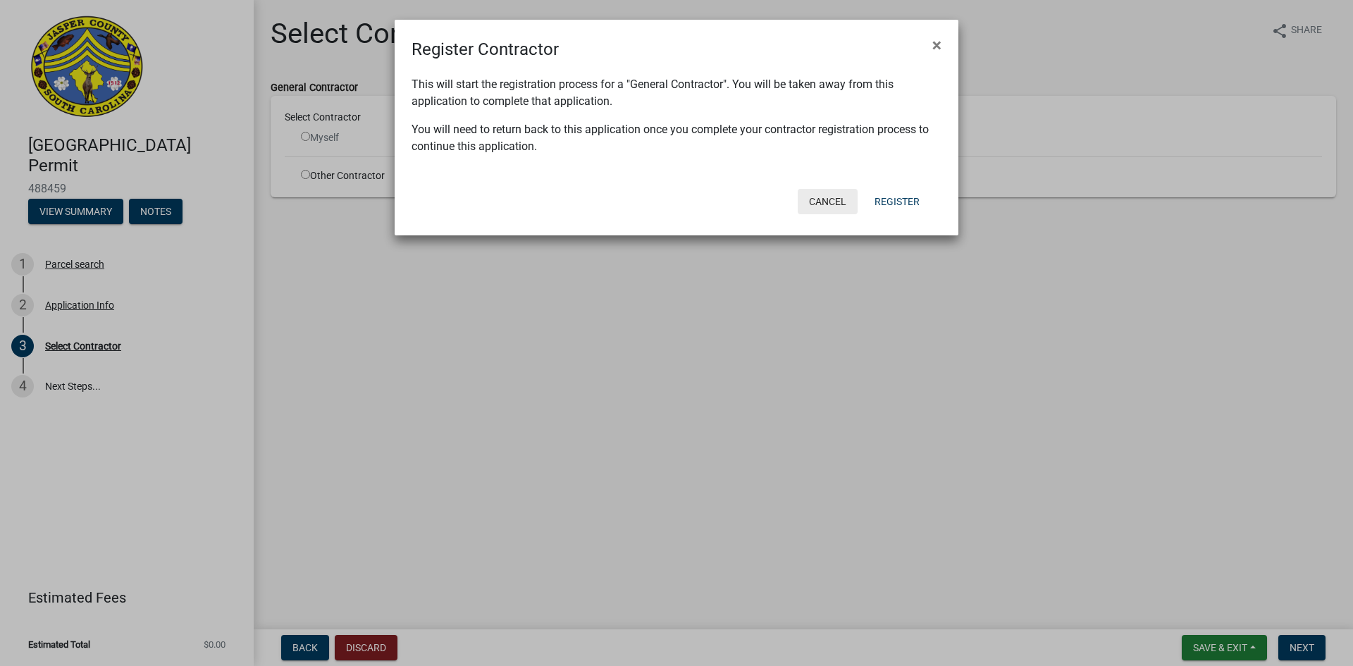
click at [826, 204] on button "Cancel" at bounding box center [827, 201] width 60 height 25
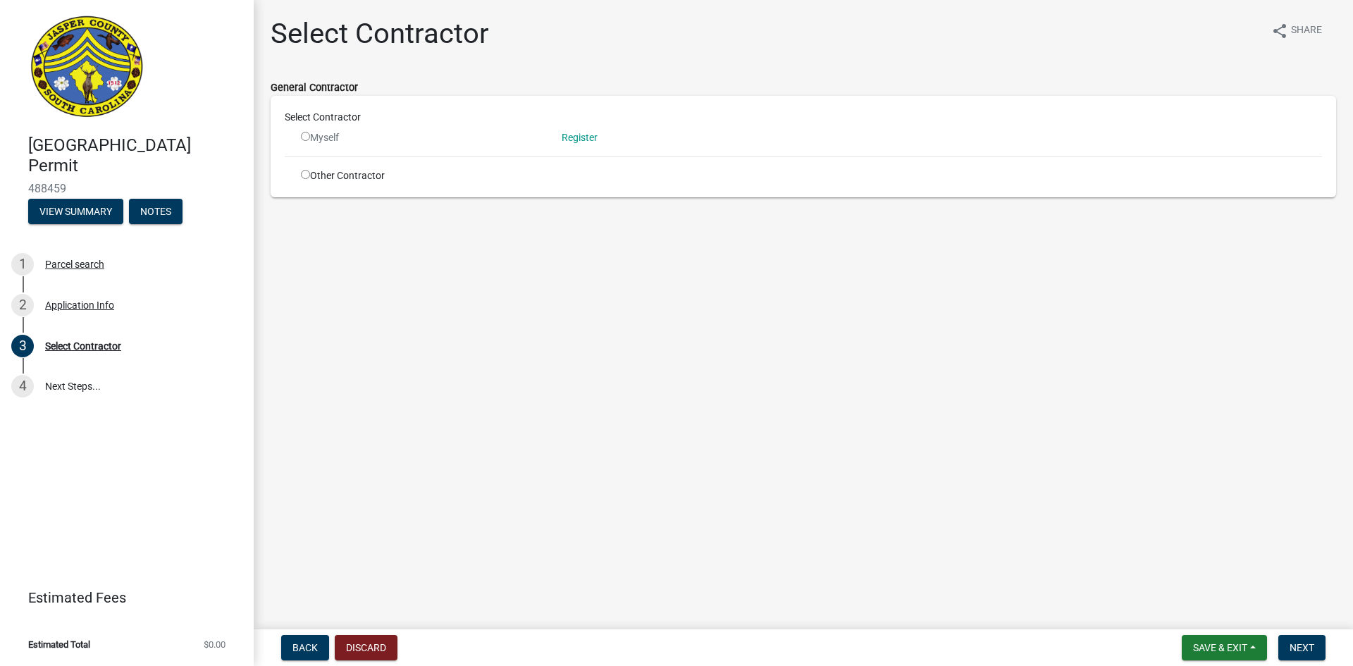
click at [306, 135] on input "radio" at bounding box center [305, 136] width 9 height 9
radio input "false"
click at [333, 268] on main "Select Contractor share Share General Contractor Select Contractor Myself Regis…" at bounding box center [803, 311] width 1099 height 623
click at [302, 176] on input "radio" at bounding box center [305, 174] width 9 height 9
radio input "true"
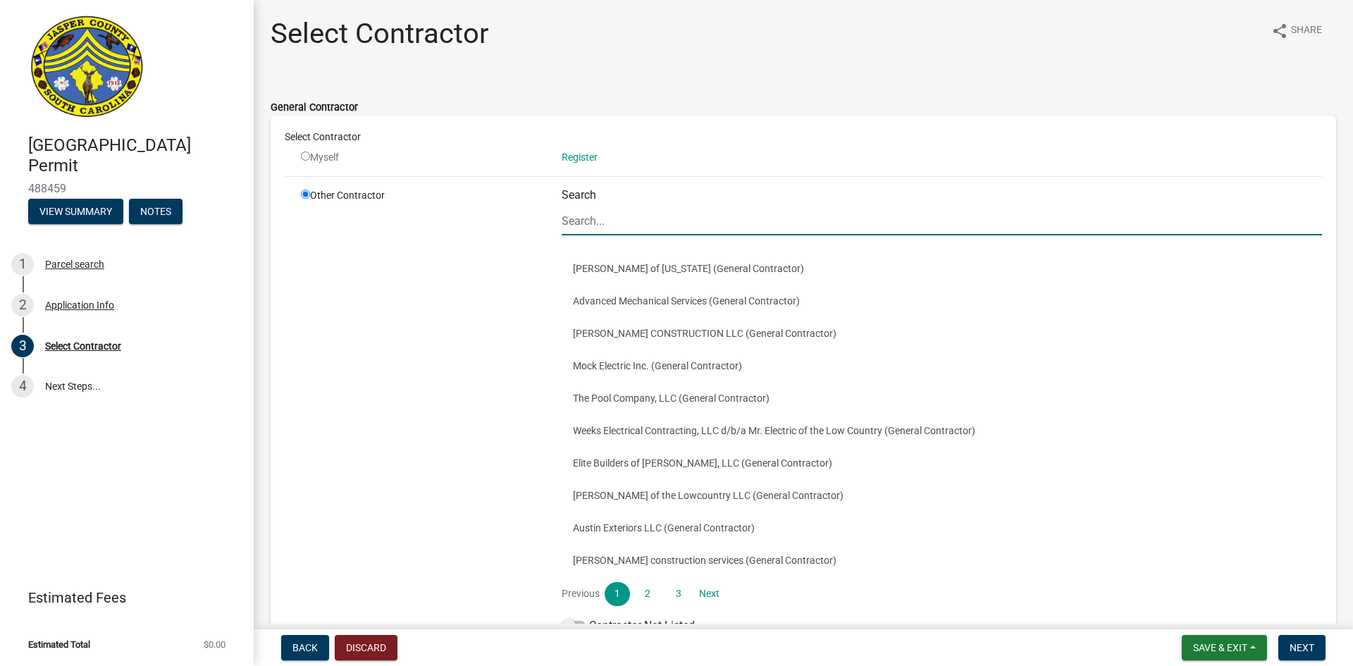
click at [588, 218] on input "Search" at bounding box center [941, 220] width 760 height 29
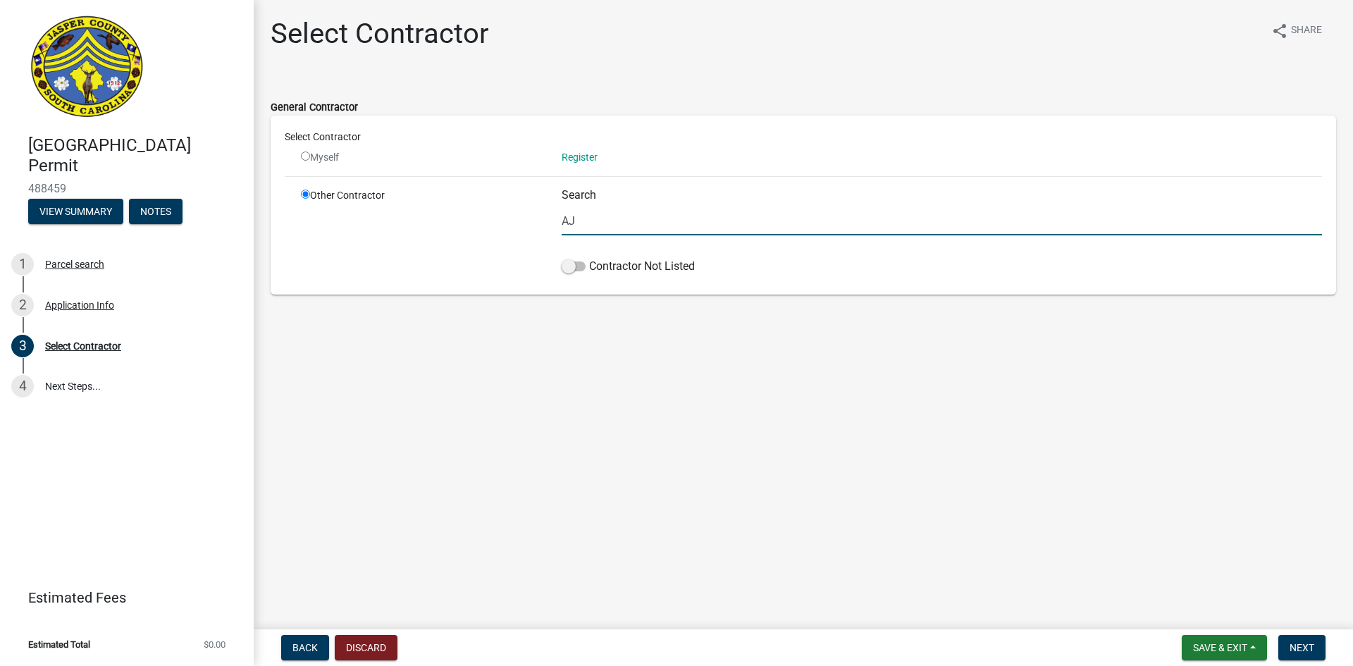
type input "A"
type input "J"
type input "A"
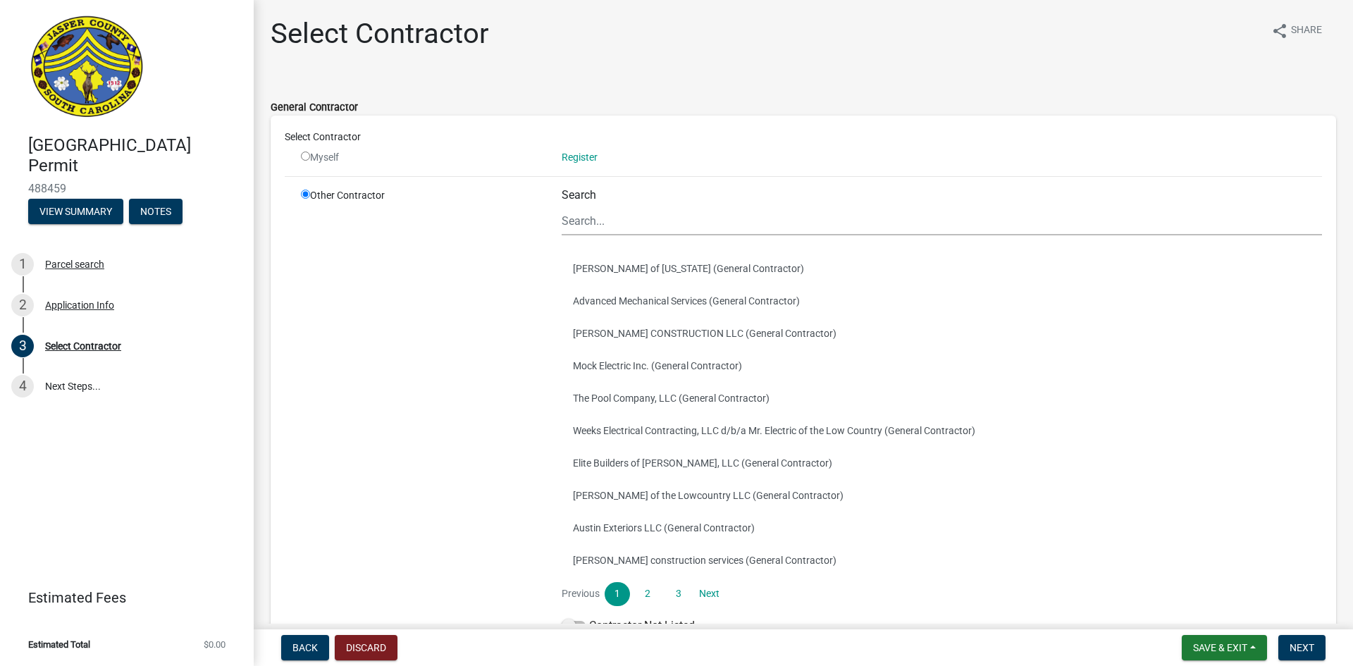
click at [307, 158] on input "radio" at bounding box center [305, 155] width 9 height 9
radio input "false"
radio input "true"
click at [583, 158] on link "Register" at bounding box center [579, 156] width 36 height 11
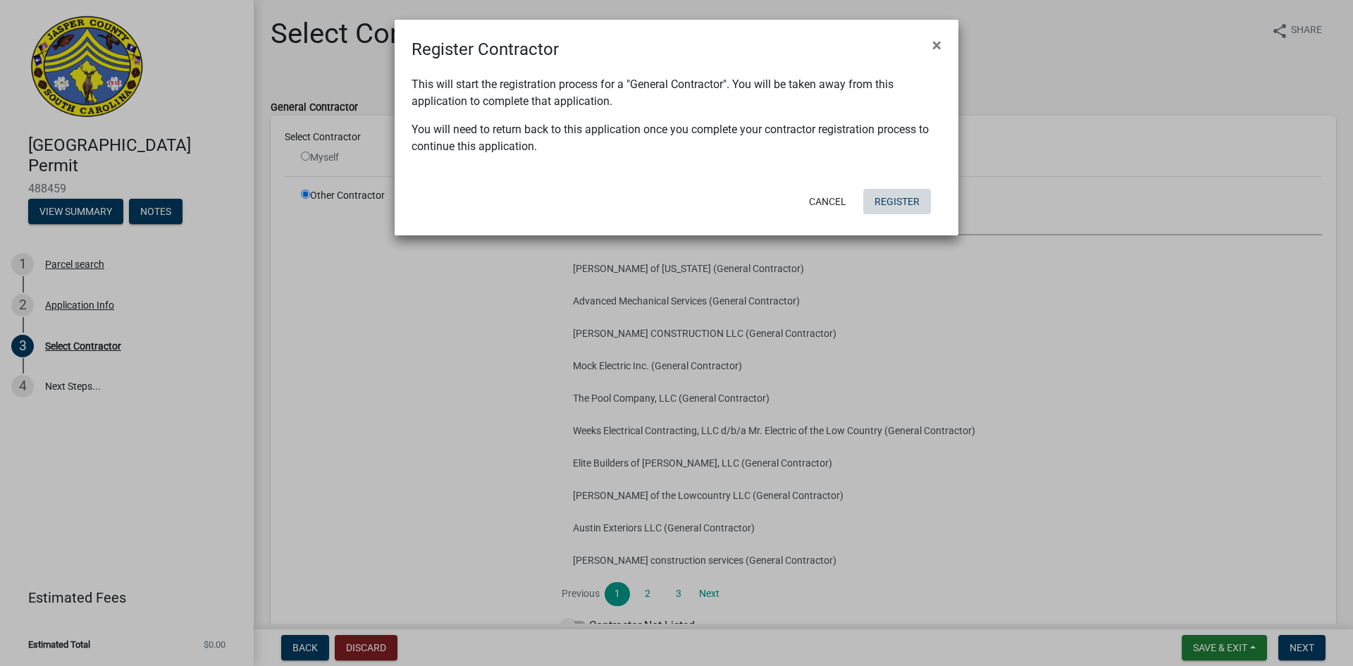
click at [891, 207] on button "Register" at bounding box center [897, 201] width 68 height 25
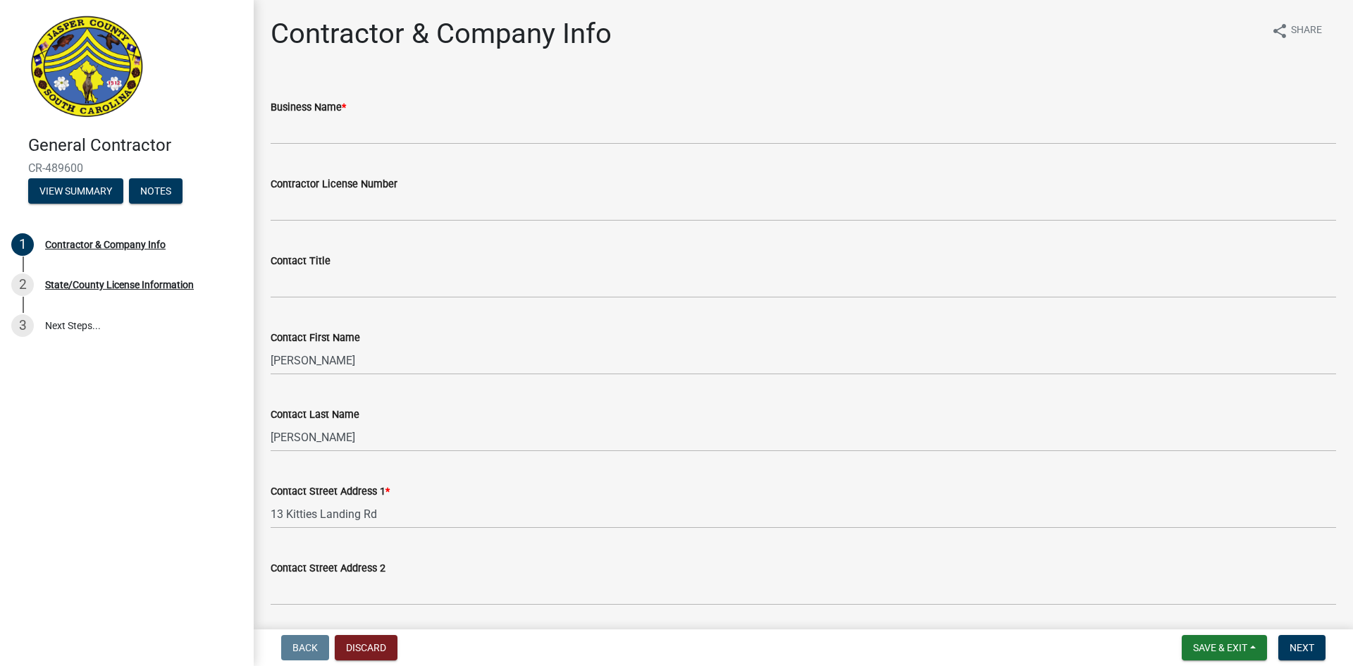
select select "SC"
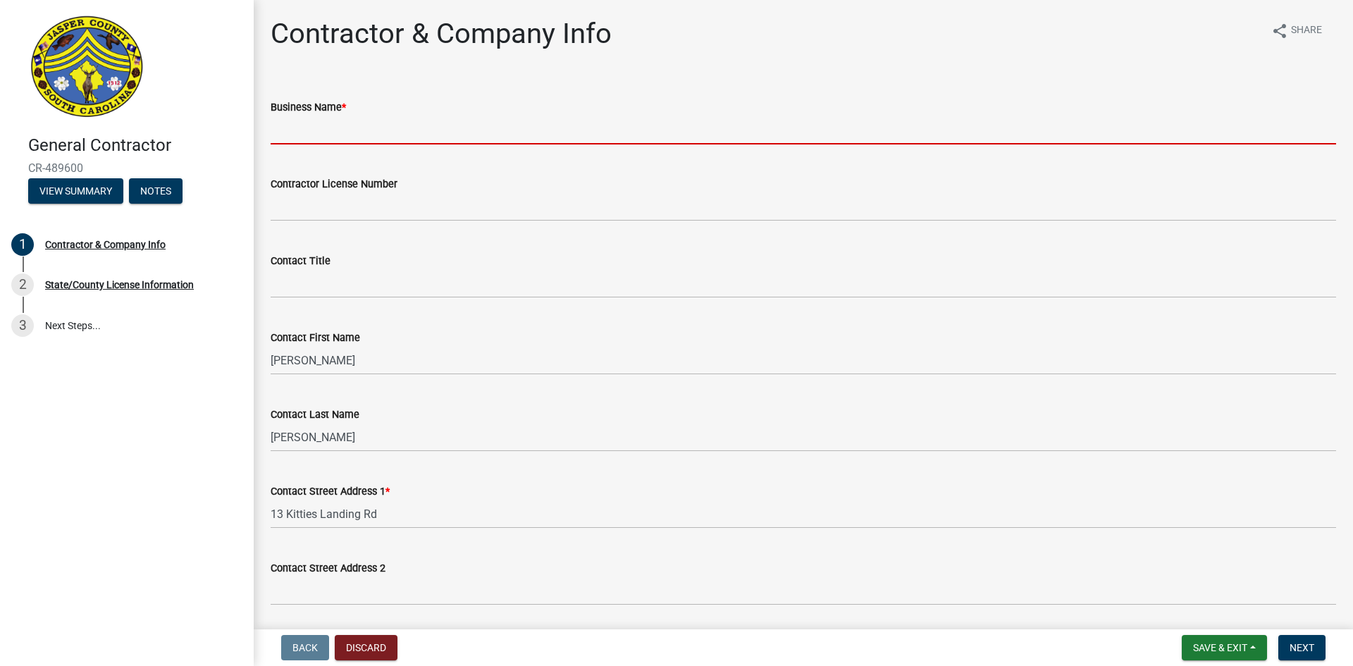
click at [331, 132] on input "Business Name *" at bounding box center [803, 130] width 1065 height 29
type input "Alarm Fire & Security"
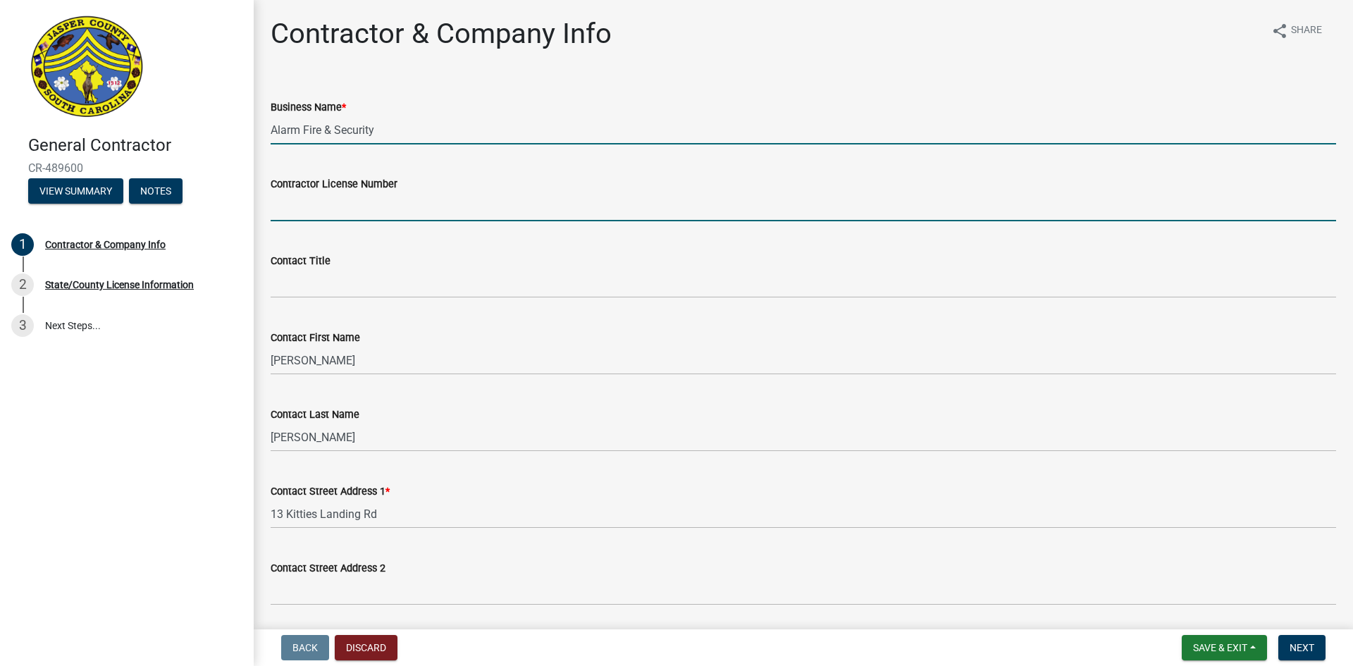
click at [326, 211] on input "Contractor License Number" at bounding box center [803, 206] width 1065 height 29
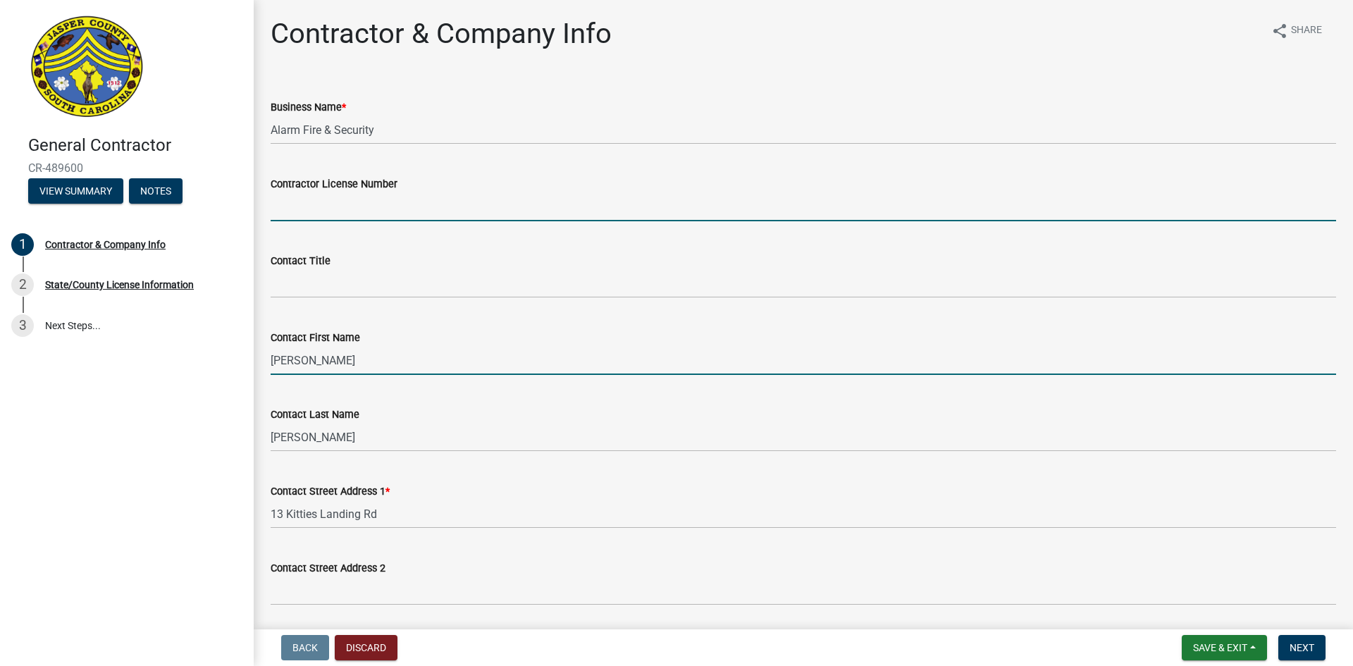
click at [367, 363] on input "[PERSON_NAME]" at bounding box center [803, 360] width 1065 height 29
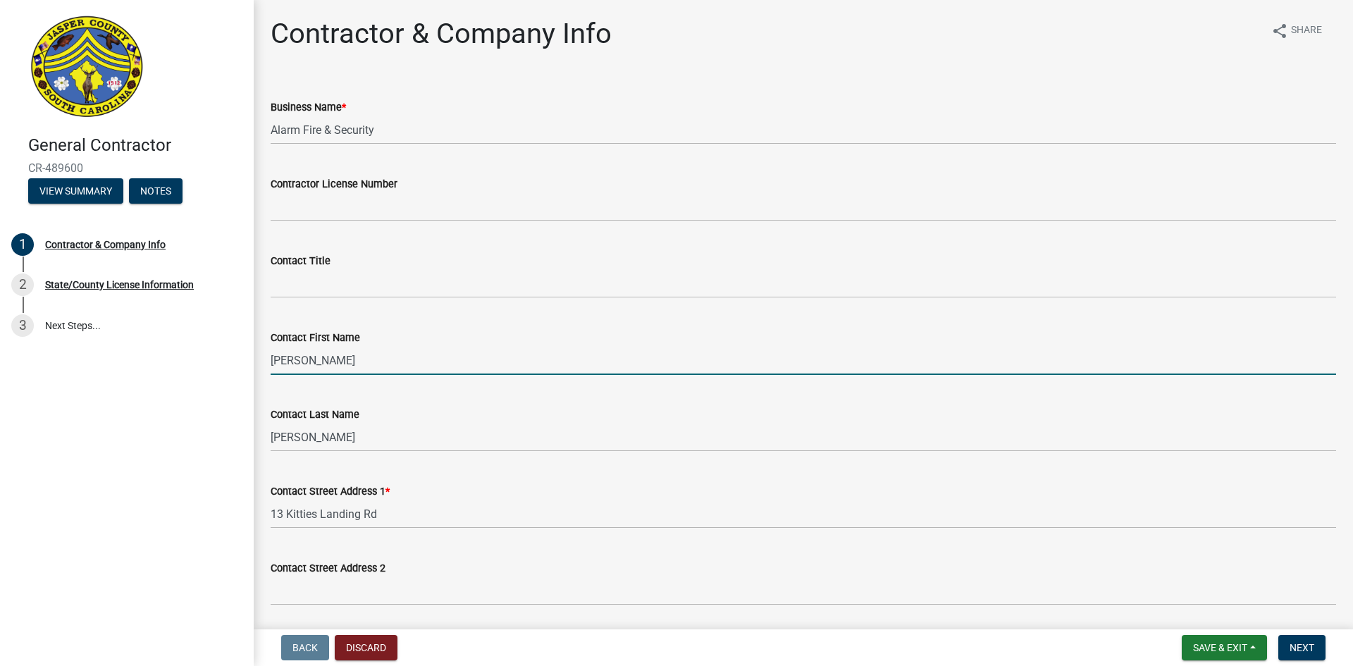
drag, startPoint x: 364, startPoint y: 368, endPoint x: 230, endPoint y: 370, distance: 133.9
click at [230, 370] on div "General Contractor CR-489600 View Summary Notes 1 Contractor & Company Info 2 S…" at bounding box center [676, 333] width 1353 height 666
type input "JR"
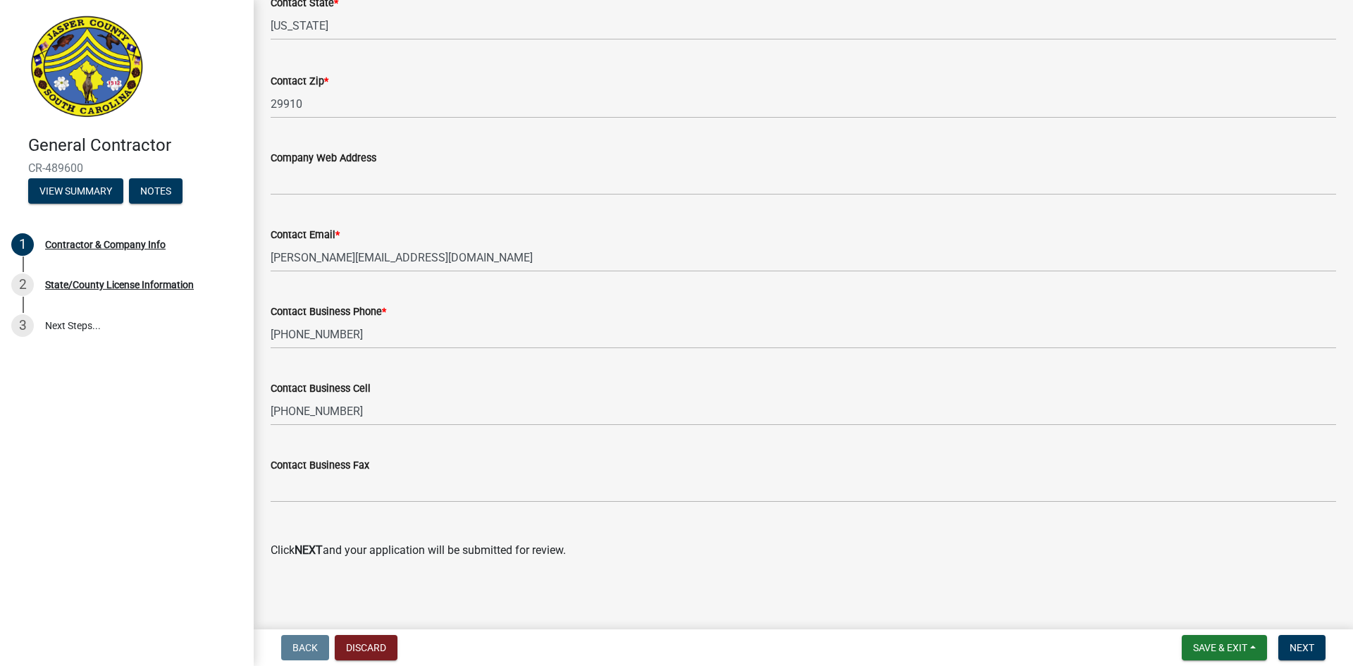
scroll to position [737, 0]
type input "[PERSON_NAME]"
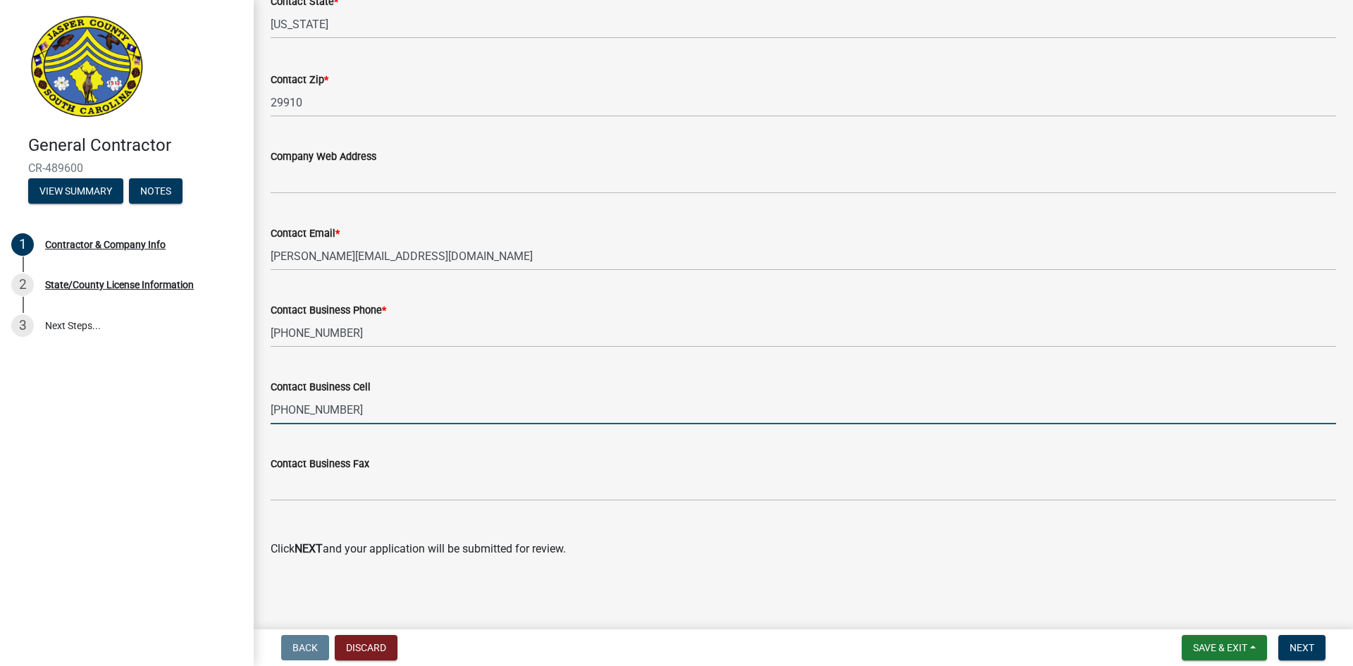
drag, startPoint x: 360, startPoint y: 407, endPoint x: 257, endPoint y: 413, distance: 103.0
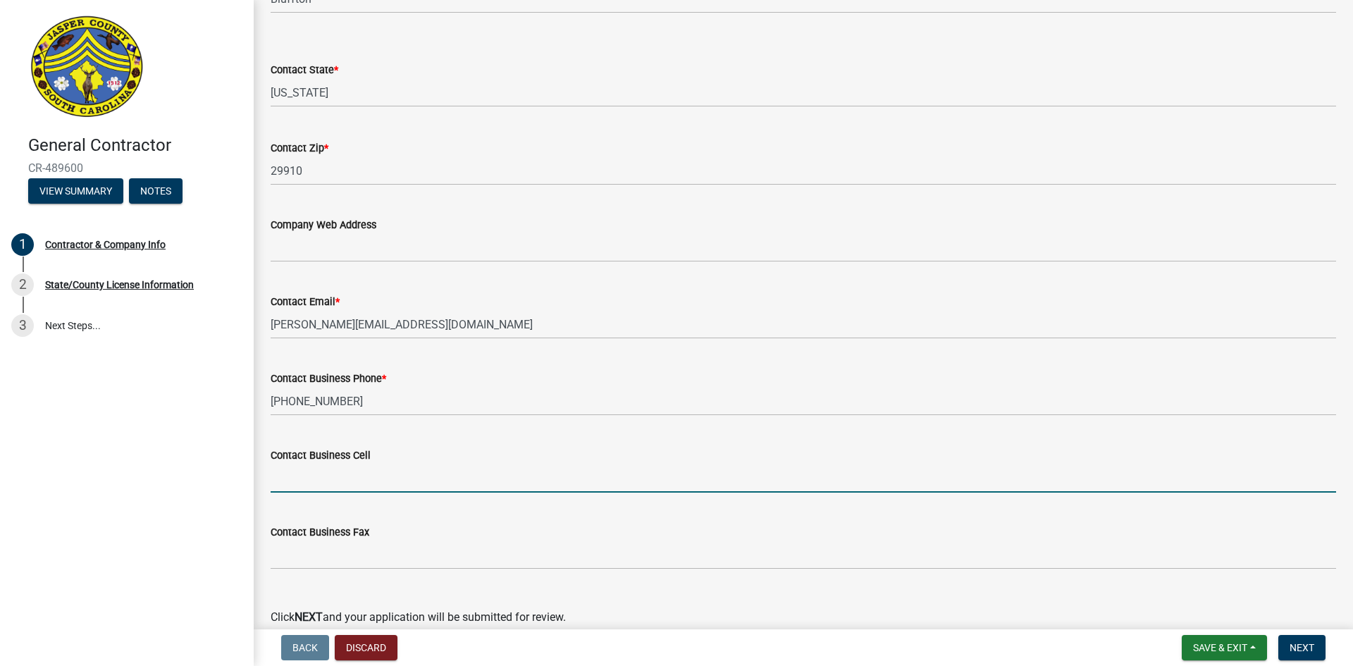
scroll to position [666, 0]
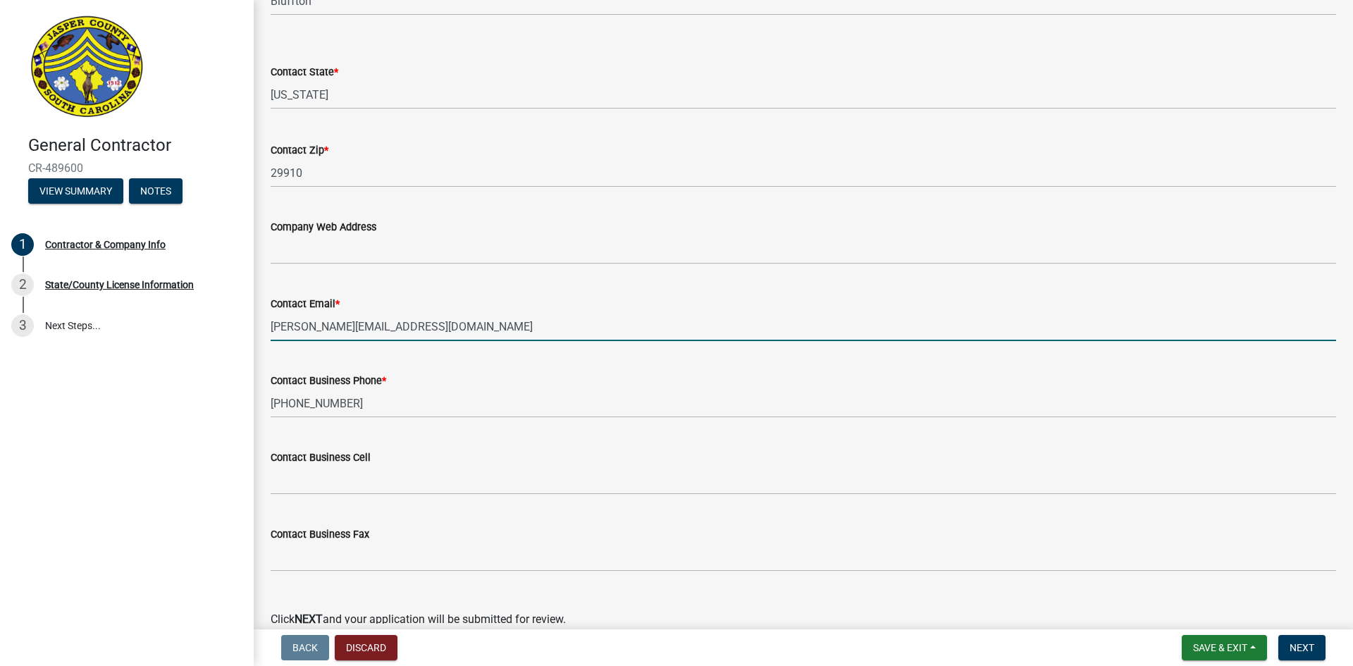
drag, startPoint x: 380, startPoint y: 323, endPoint x: 266, endPoint y: 335, distance: 114.8
click at [266, 335] on div "Contact Email * [PERSON_NAME][EMAIL_ADDRESS][DOMAIN_NAME]" at bounding box center [803, 308] width 1086 height 66
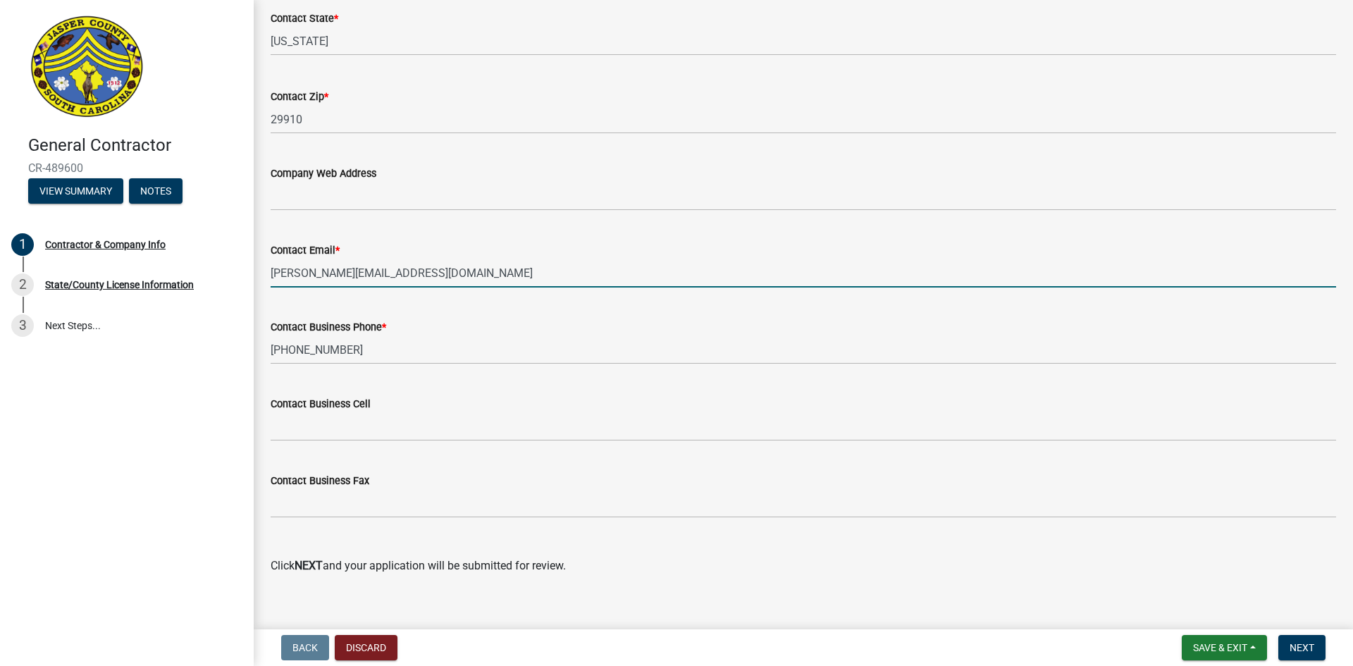
scroll to position [737, 0]
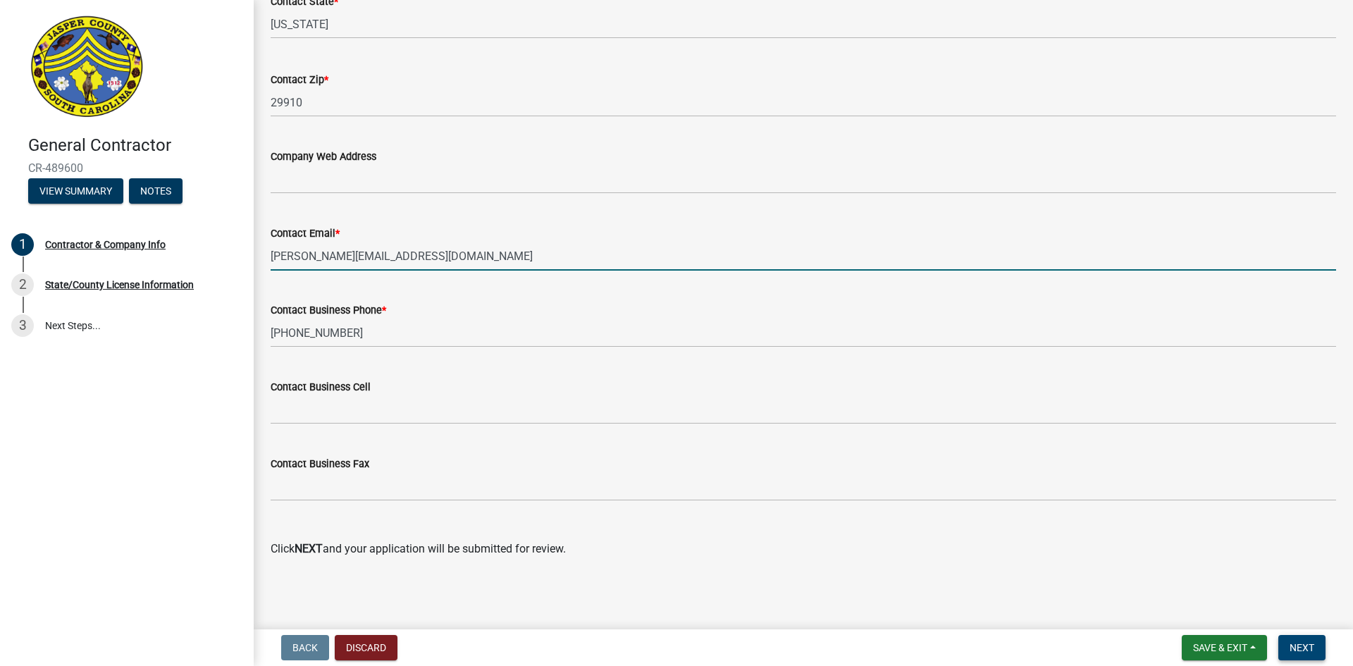
type input "[PERSON_NAME][EMAIL_ADDRESS][DOMAIN_NAME]"
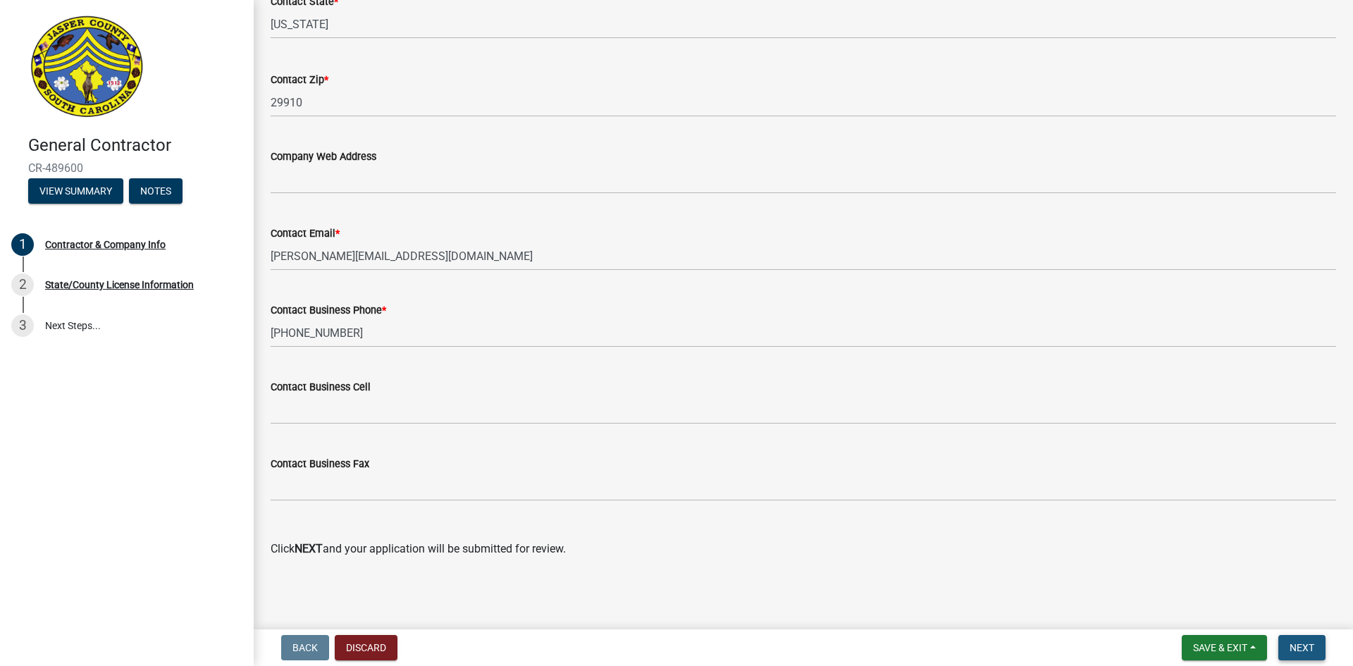
click at [1300, 643] on span "Next" at bounding box center [1301, 647] width 25 height 11
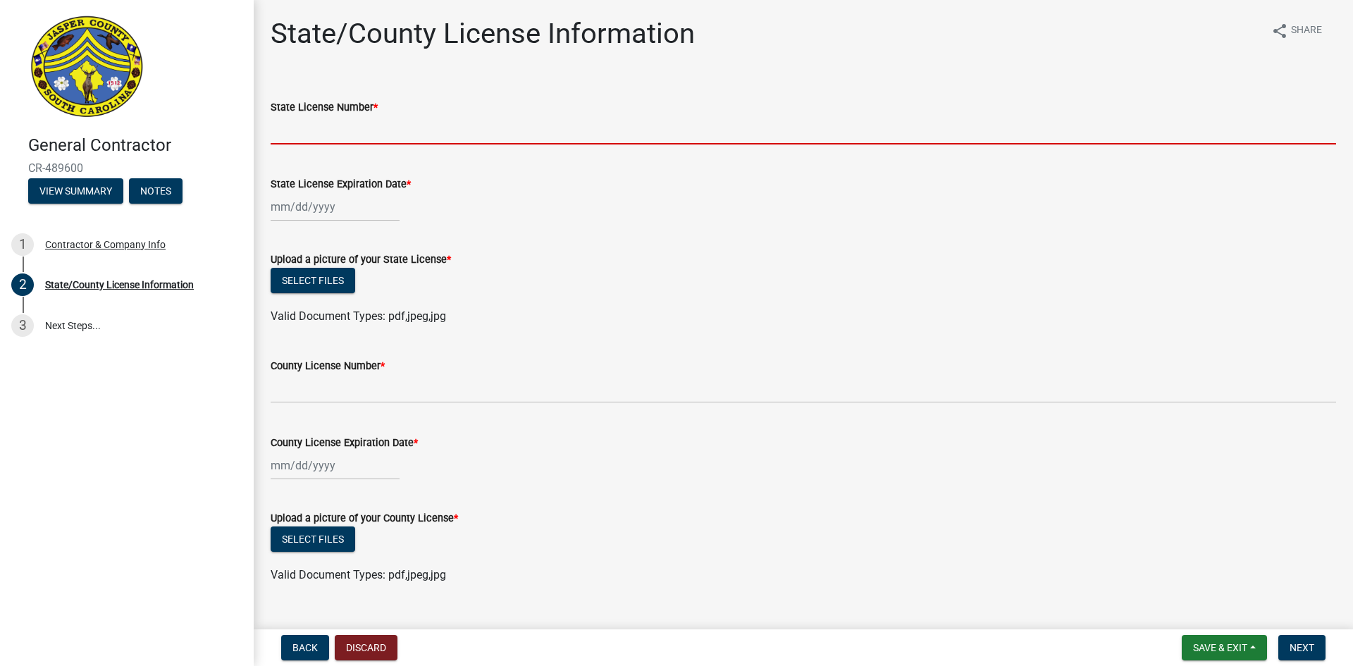
click at [336, 140] on input "State License Number *" at bounding box center [803, 130] width 1065 height 29
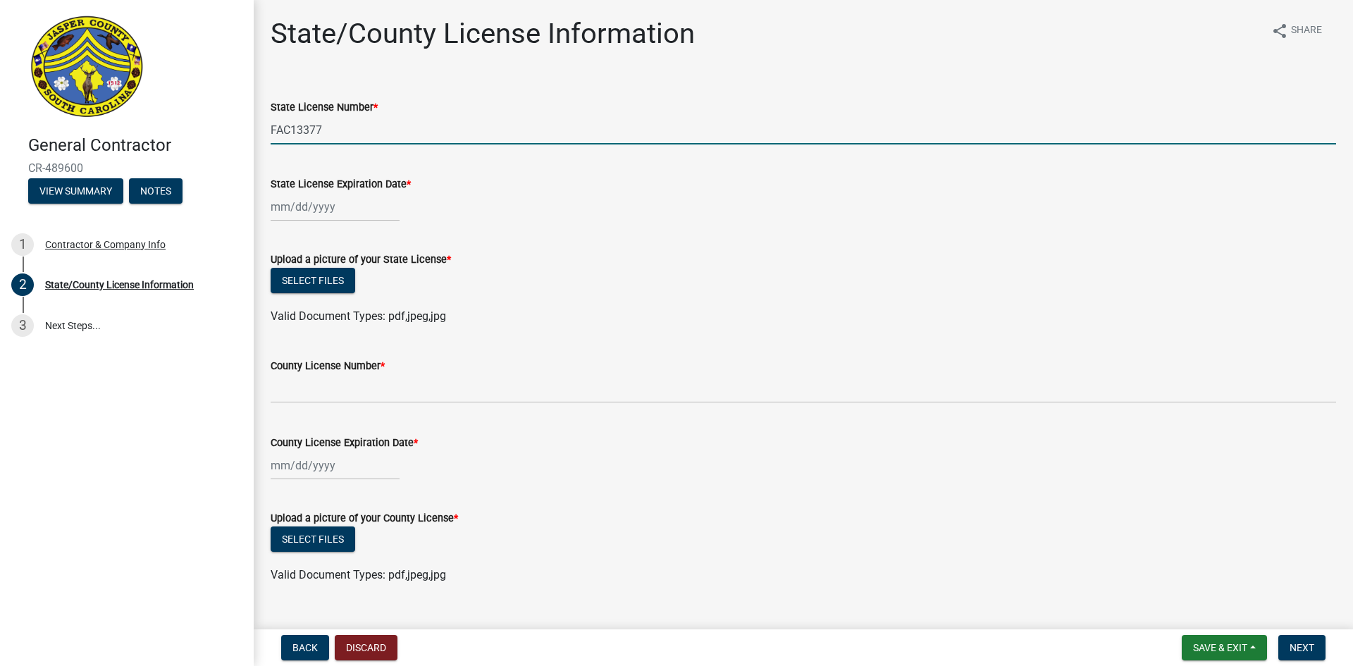
type input "FAC13377"
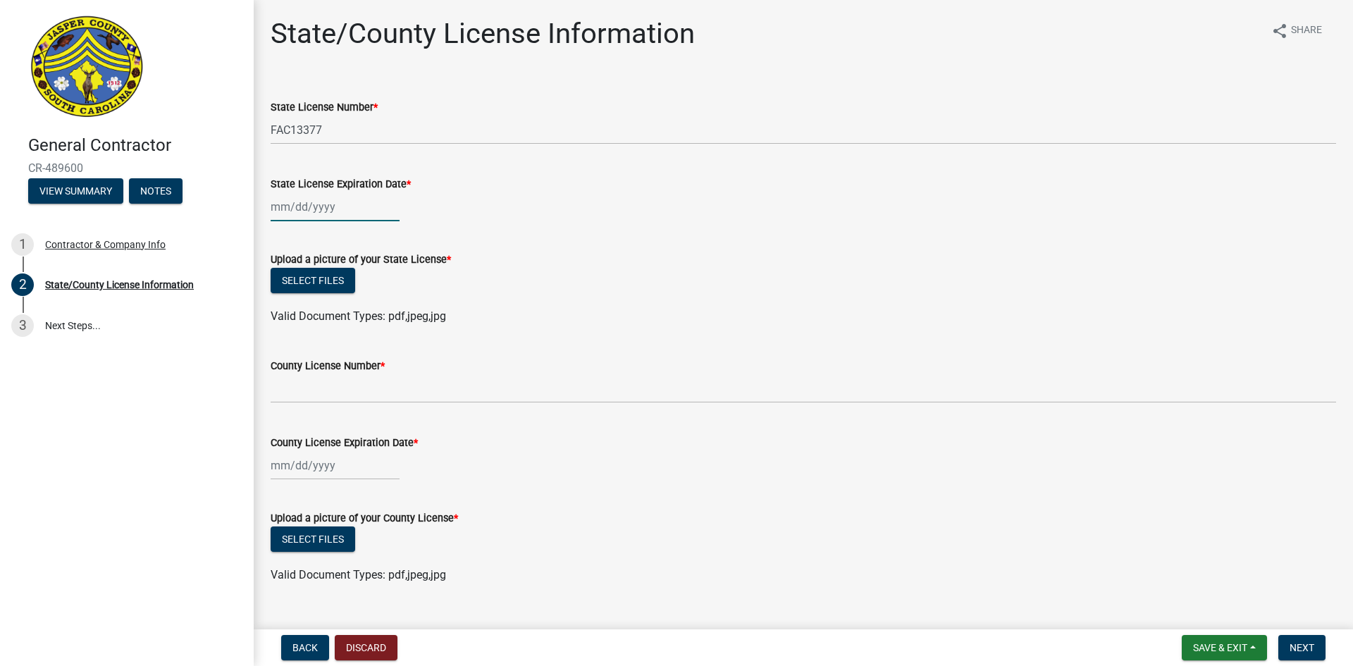
click at [352, 208] on div at bounding box center [335, 206] width 129 height 29
select select "10"
select select "2025"
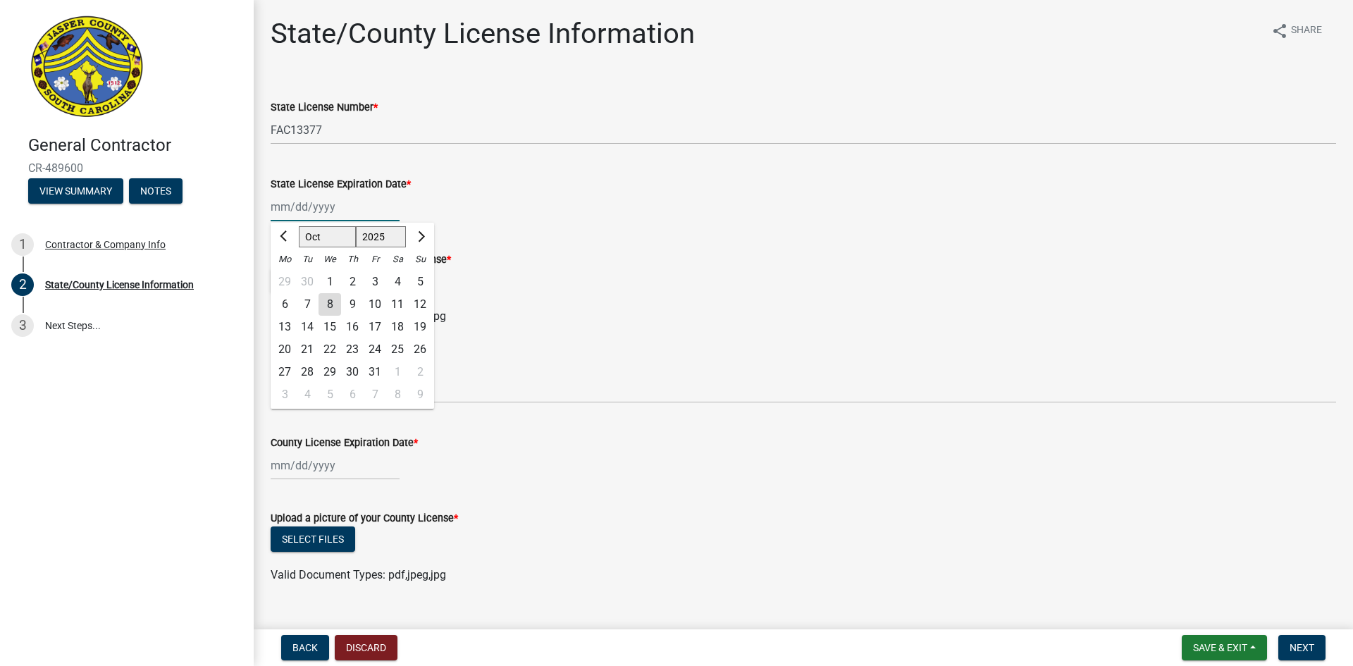
click at [279, 208] on input "State License Expiration Date *" at bounding box center [335, 206] width 129 height 29
type input "[DATE]"
click at [674, 271] on div "Select files" at bounding box center [803, 282] width 1065 height 29
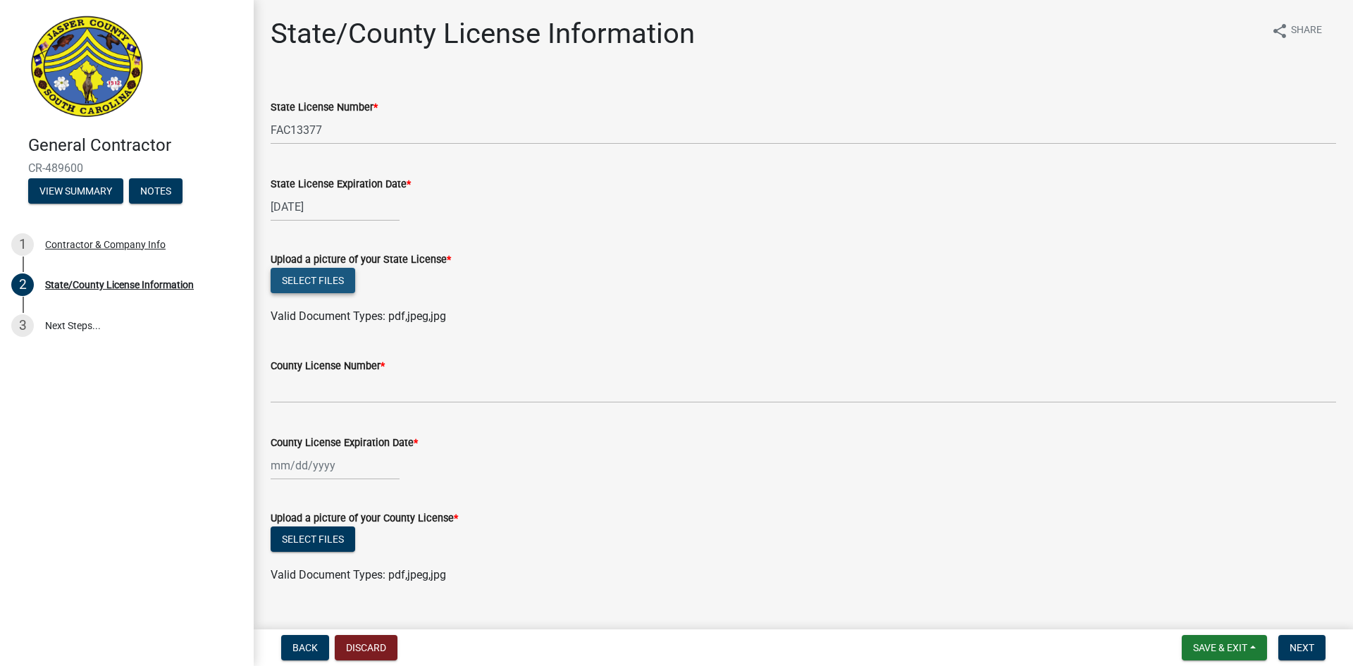
click at [313, 273] on button "Select files" at bounding box center [313, 280] width 85 height 25
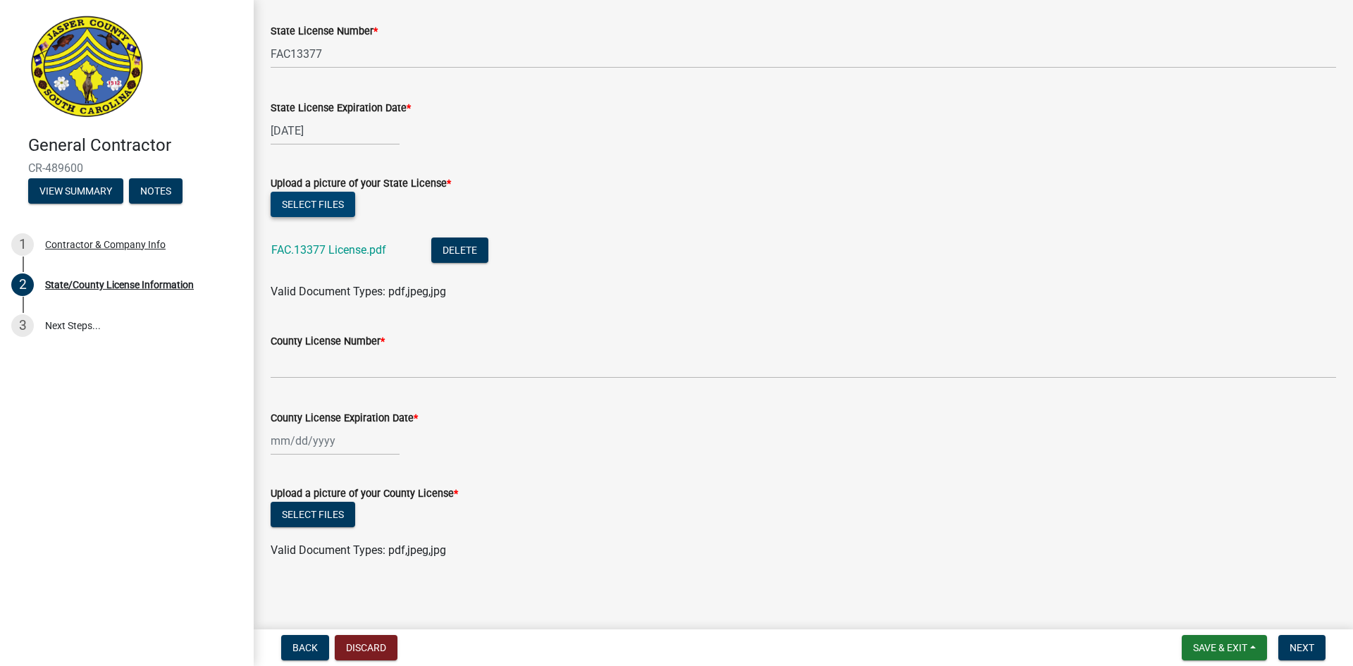
scroll to position [79, 0]
